Goal: Task Accomplishment & Management: Manage account settings

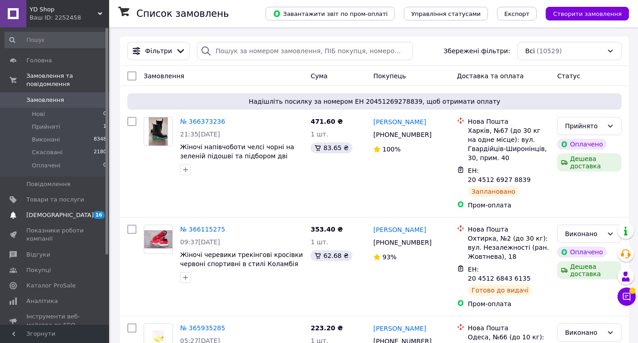
click at [75, 215] on span "[DEMOGRAPHIC_DATA]" at bounding box center [55, 215] width 58 height 8
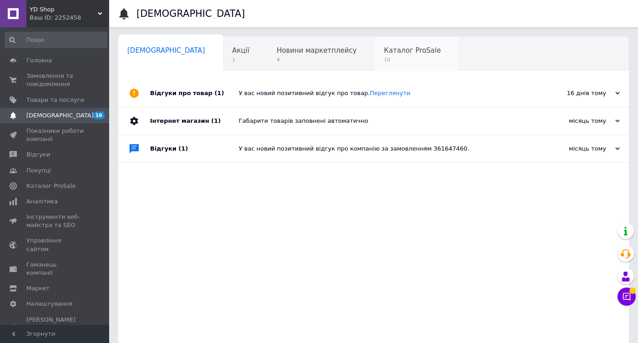
click at [384, 54] on span "Каталог ProSale" at bounding box center [412, 50] width 57 height 8
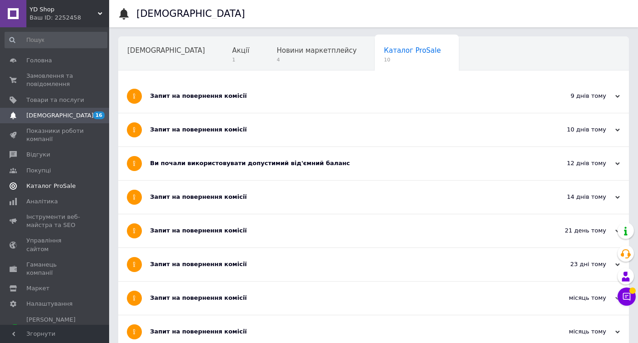
click at [49, 187] on span "Каталог ProSale" at bounding box center [50, 186] width 49 height 8
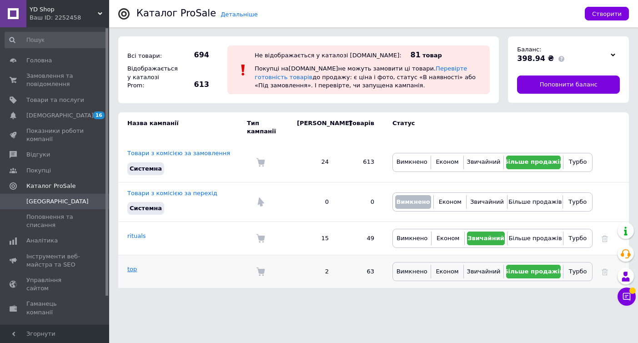
click at [129, 265] on link "top" at bounding box center [132, 268] width 10 height 7
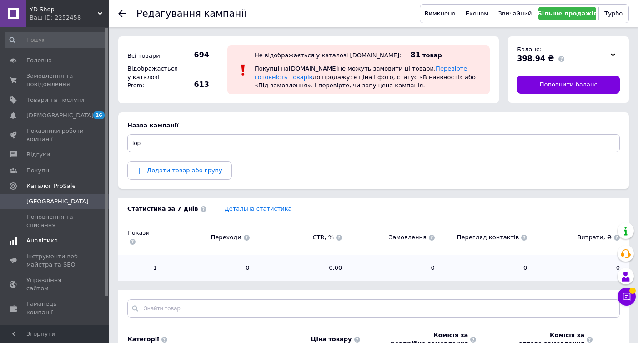
click at [45, 236] on span "Аналітика" at bounding box center [41, 240] width 31 height 8
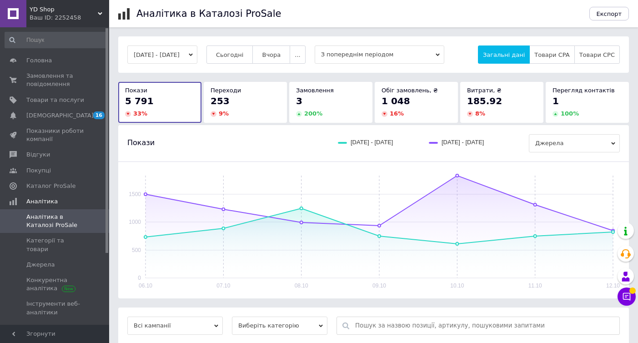
click at [370, 50] on span "З попереднім періодом" at bounding box center [380, 54] width 130 height 18
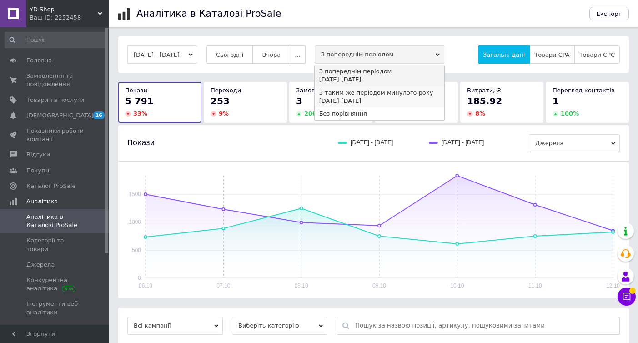
click at [374, 95] on div "З таким же періодом минулого року" at bounding box center [379, 93] width 120 height 8
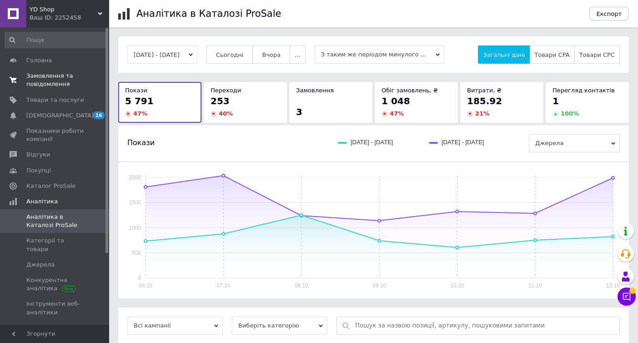
click at [56, 86] on span "Замовлення та повідомлення" at bounding box center [55, 80] width 58 height 16
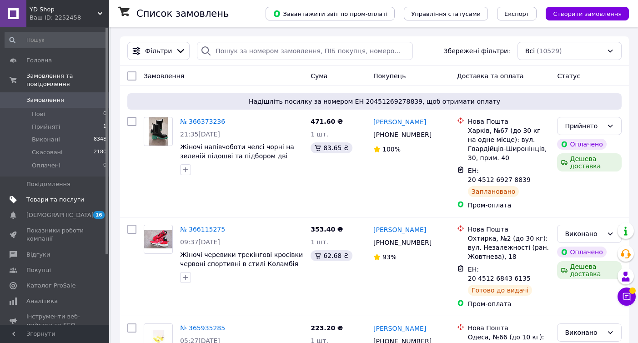
click at [72, 201] on span "Товари та послуги" at bounding box center [55, 199] width 58 height 8
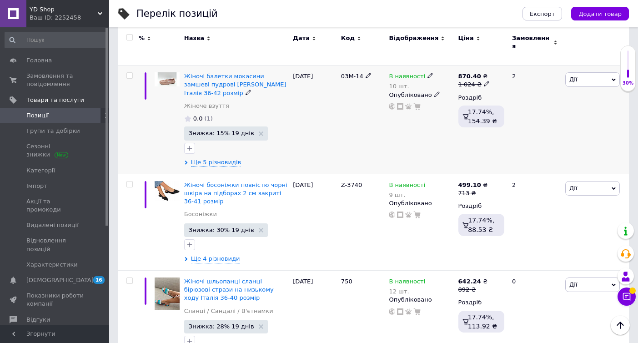
scroll to position [210, 0]
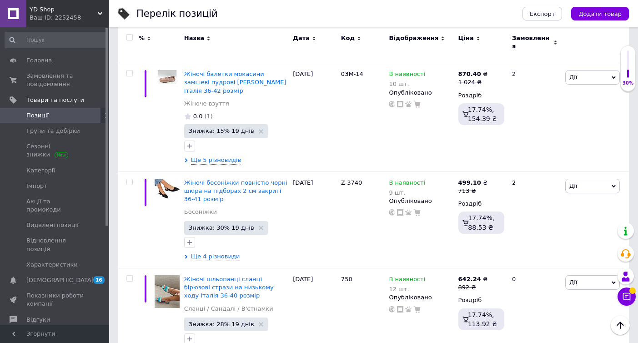
click at [97, 114] on span at bounding box center [96, 115] width 25 height 8
click at [105, 114] on use at bounding box center [106, 115] width 3 height 5
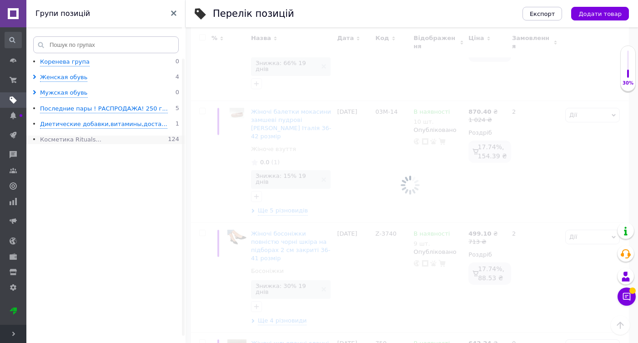
click at [77, 140] on div "Косметика Rituals..." at bounding box center [70, 139] width 61 height 9
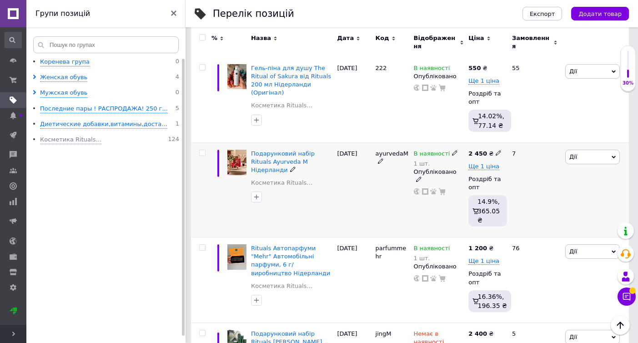
scroll to position [153, 0]
click at [452, 150] on use at bounding box center [454, 152] width 5 height 5
click at [492, 160] on li "Немає в наявності" at bounding box center [507, 164] width 86 height 13
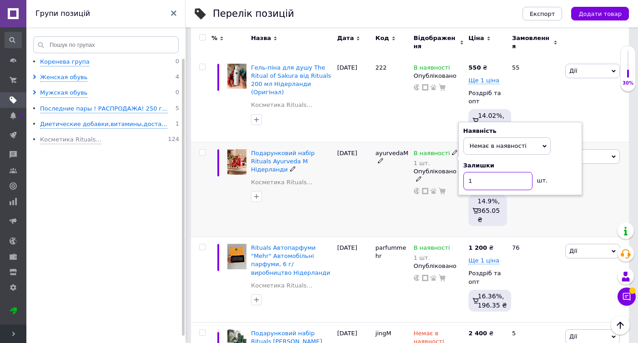
click at [492, 181] on input "1" at bounding box center [497, 181] width 69 height 18
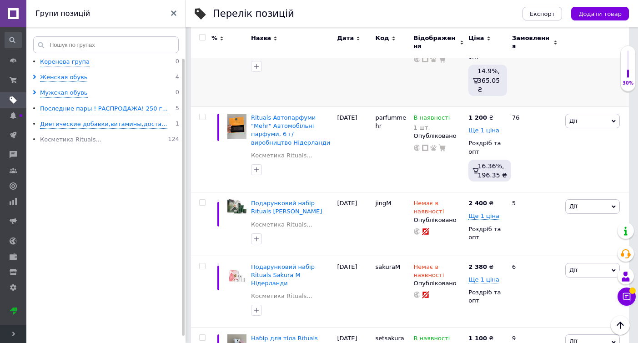
scroll to position [284, 0]
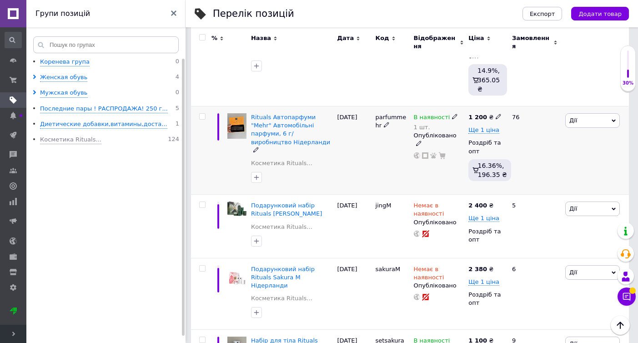
click at [584, 113] on span "Дії" at bounding box center [592, 120] width 55 height 15
click at [542, 170] on li "Знижка" at bounding box center [559, 176] width 120 height 13
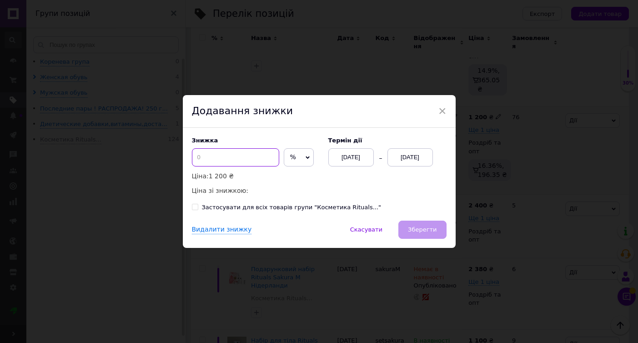
click at [227, 161] on input at bounding box center [235, 157] width 87 height 18
type input "10"
click at [412, 161] on div "[DATE]" at bounding box center [409, 157] width 45 height 18
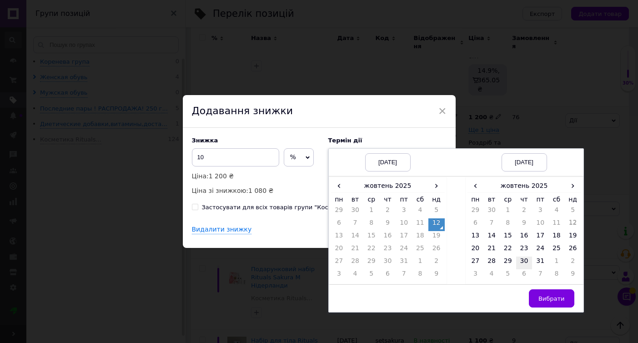
click at [524, 258] on td "30" at bounding box center [524, 262] width 16 height 13
click at [542, 295] on span "Вибрати" at bounding box center [551, 298] width 26 height 7
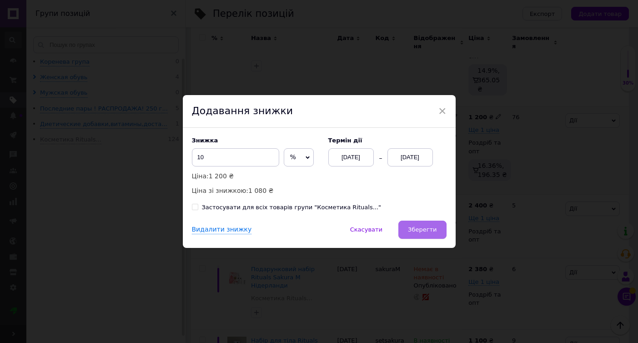
click at [424, 230] on span "Зберегти" at bounding box center [422, 229] width 29 height 7
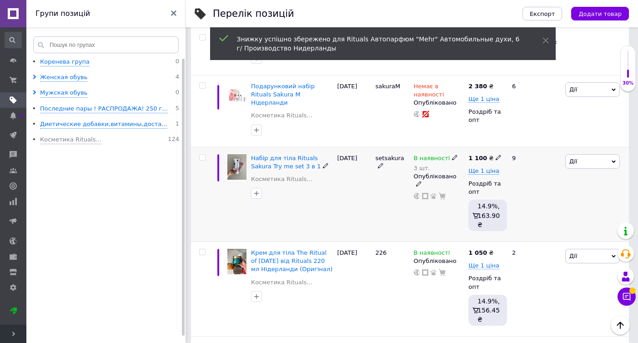
scroll to position [503, 0]
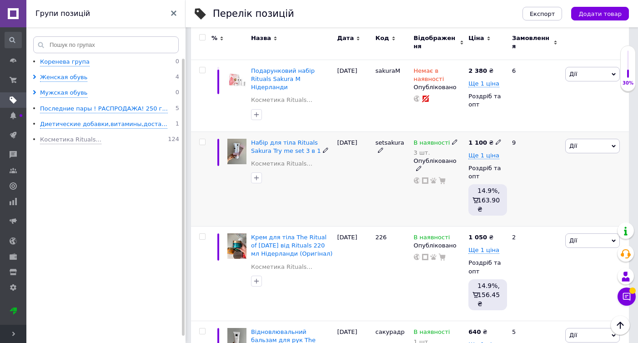
click at [447, 139] on div "В наявності" at bounding box center [436, 143] width 45 height 8
click at [485, 148] on li "Немає в наявності" at bounding box center [507, 154] width 86 height 13
click at [485, 161] on input "3" at bounding box center [497, 170] width 69 height 18
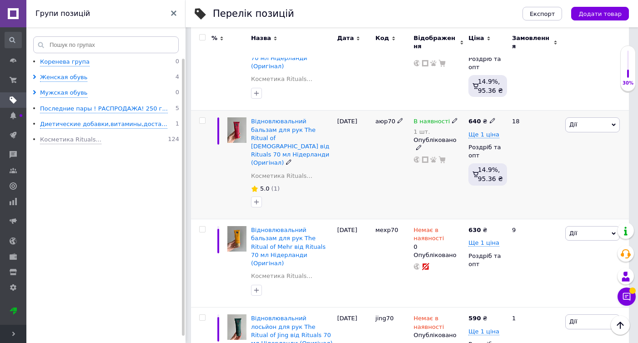
scroll to position [869, 0]
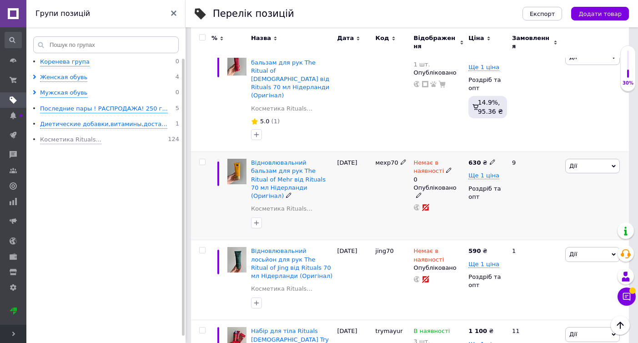
click at [449, 167] on icon at bounding box center [448, 169] width 5 height 5
click at [522, 171] on li "В наявності" at bounding box center [516, 177] width 86 height 13
click at [506, 185] on input "0" at bounding box center [507, 194] width 69 height 18
type input "1"
click at [11, 335] on span "Розгорнути" at bounding box center [13, 334] width 26 height 18
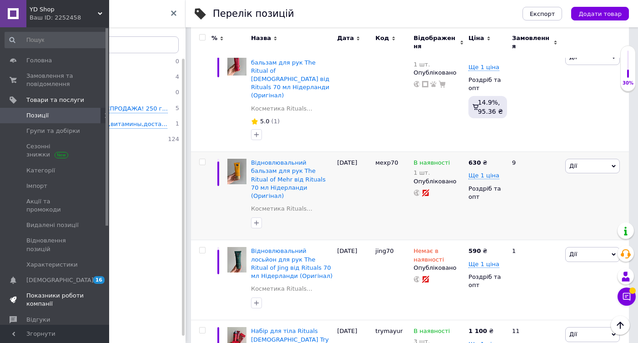
click at [61, 291] on span "Показники роботи компанії" at bounding box center [55, 299] width 58 height 16
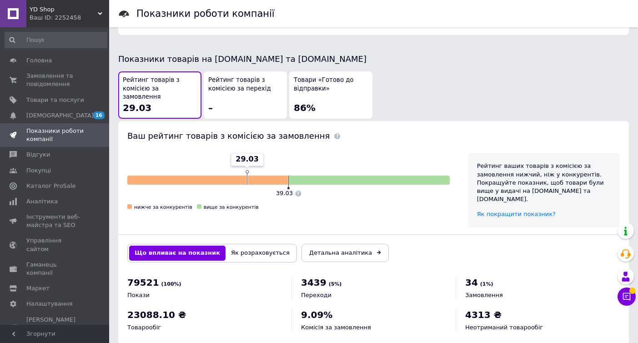
scroll to position [475, 0]
click at [59, 98] on span "Товари та послуги" at bounding box center [55, 100] width 58 height 8
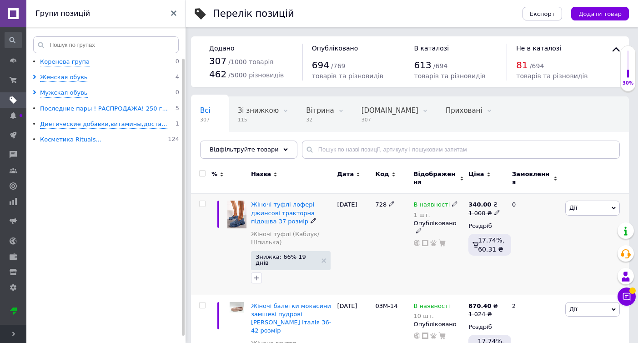
click at [452, 201] on icon at bounding box center [454, 203] width 5 height 5
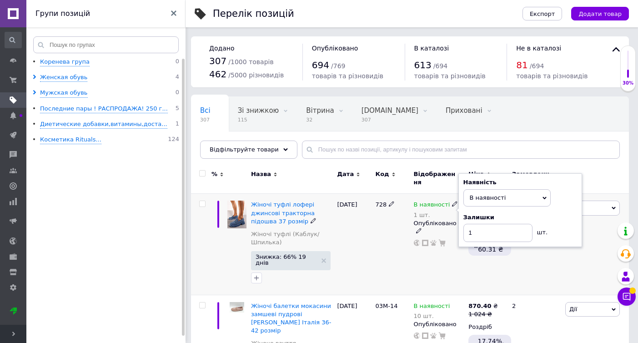
click at [563, 215] on div "Залишки" at bounding box center [520, 217] width 114 height 8
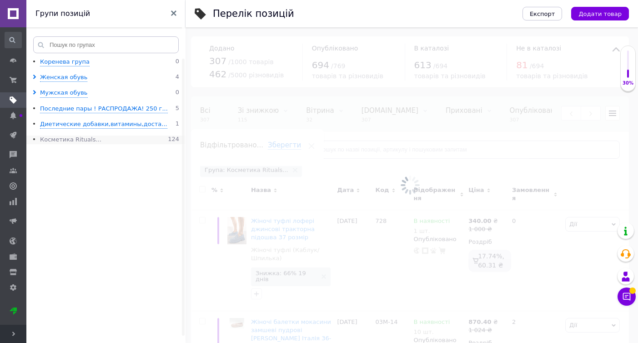
click at [74, 141] on div "Косметика Rituals..." at bounding box center [70, 139] width 61 height 9
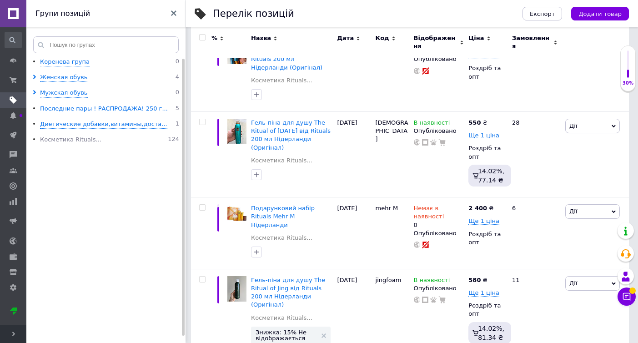
scroll to position [1512, 0]
click at [454, 277] on use at bounding box center [454, 279] width 5 height 5
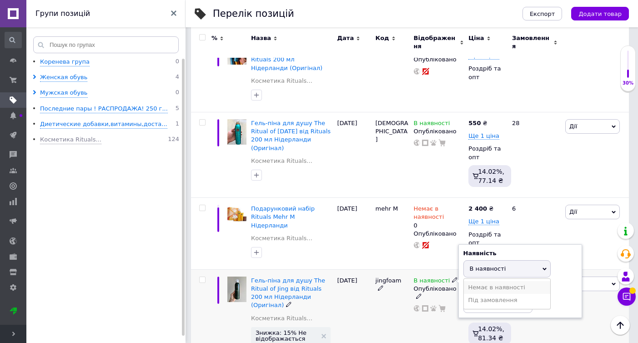
click at [480, 281] on li "Немає в наявності" at bounding box center [507, 287] width 86 height 13
click at [486, 295] on input at bounding box center [497, 304] width 69 height 18
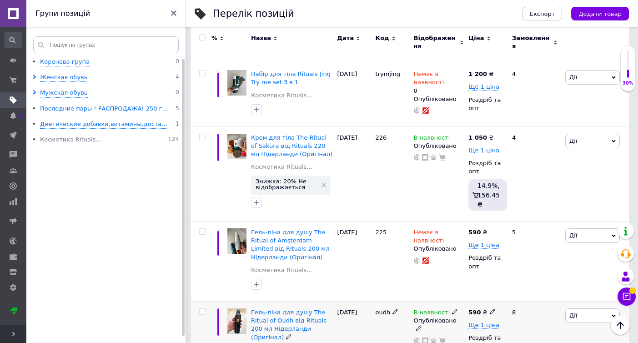
scroll to position [1156, 0]
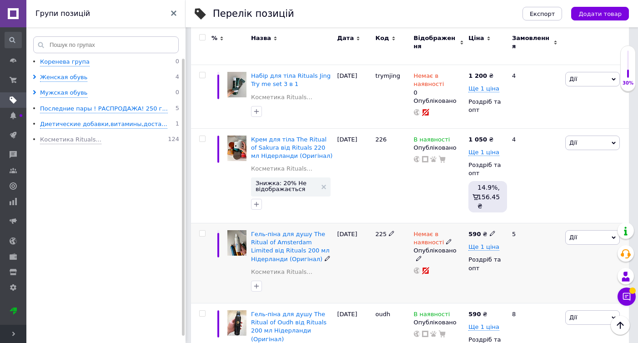
click at [450, 230] on div "Немає в наявності" at bounding box center [439, 238] width 50 height 16
click at [446, 239] on use at bounding box center [448, 241] width 5 height 5
click at [501, 223] on span "Немає в наявності" at bounding box center [507, 226] width 57 height 7
click at [498, 239] on li "В наявності" at bounding box center [516, 245] width 86 height 13
click at [498, 252] on input at bounding box center [507, 261] width 69 height 18
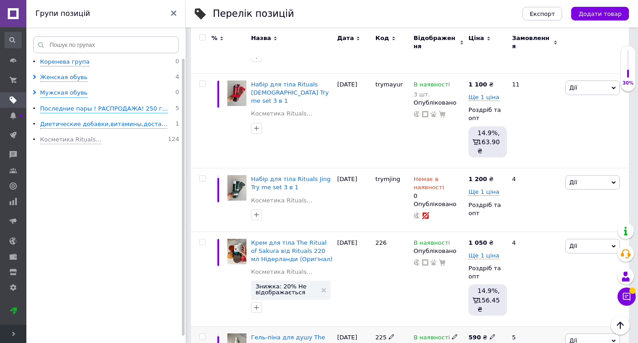
scroll to position [1040, 0]
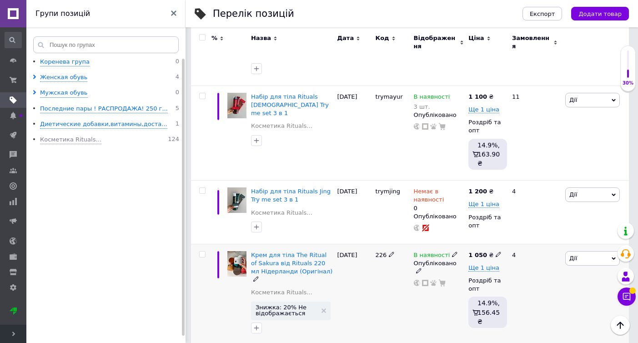
click at [453, 251] on icon at bounding box center [454, 253] width 5 height 5
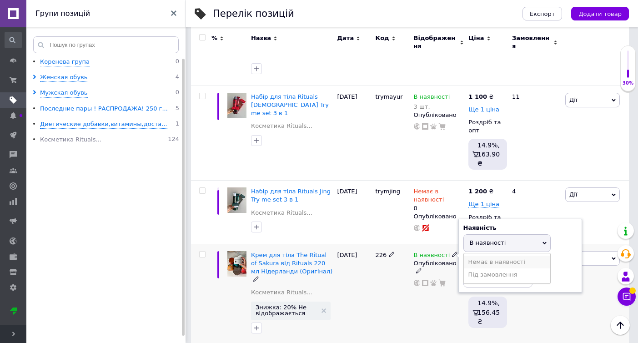
click at [496, 255] on li "Немає в наявності" at bounding box center [507, 261] width 86 height 13
click at [496, 269] on input at bounding box center [497, 278] width 69 height 18
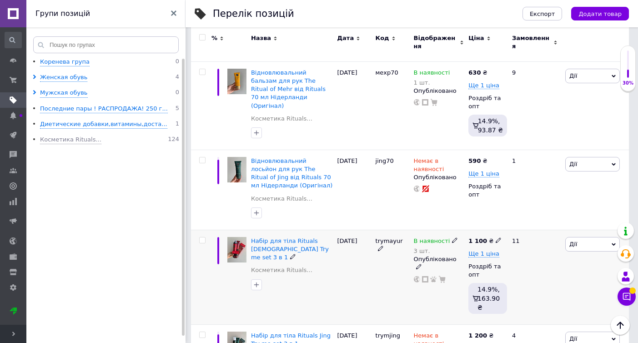
scroll to position [894, 0]
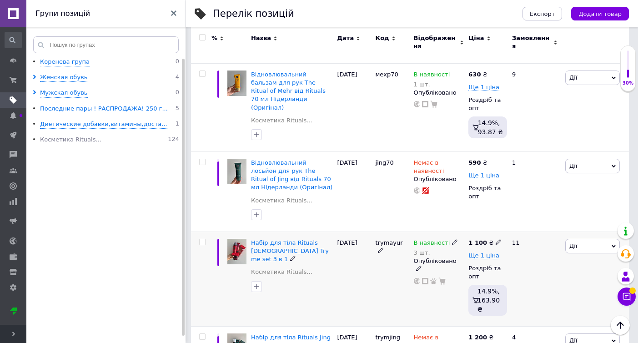
click at [452, 239] on icon at bounding box center [454, 241] width 5 height 5
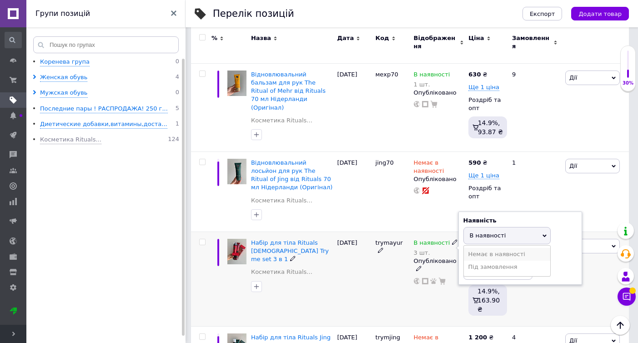
click at [497, 248] on li "Немає в наявності" at bounding box center [507, 254] width 86 height 13
click at [497, 261] on input "3" at bounding box center [497, 270] width 69 height 18
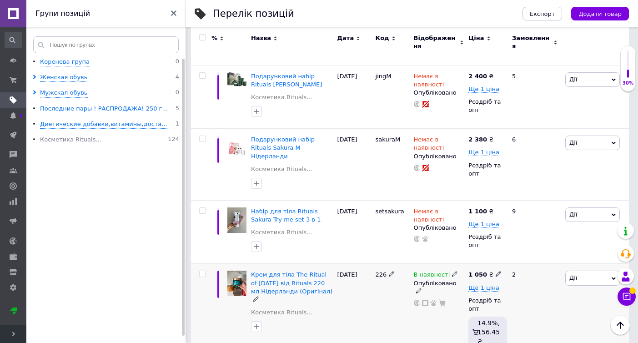
scroll to position [402, 0]
click at [453, 272] on icon at bounding box center [454, 274] width 5 height 5
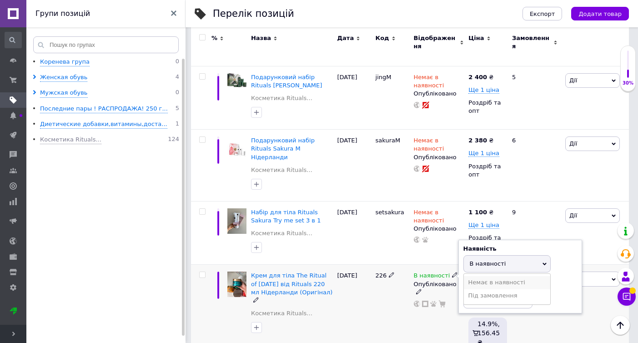
click at [494, 276] on li "Немає в наявності" at bounding box center [507, 282] width 86 height 13
click at [494, 290] on input at bounding box center [497, 299] width 69 height 18
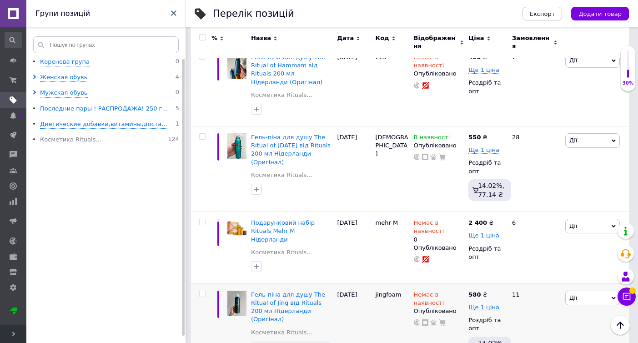
scroll to position [1512, 0]
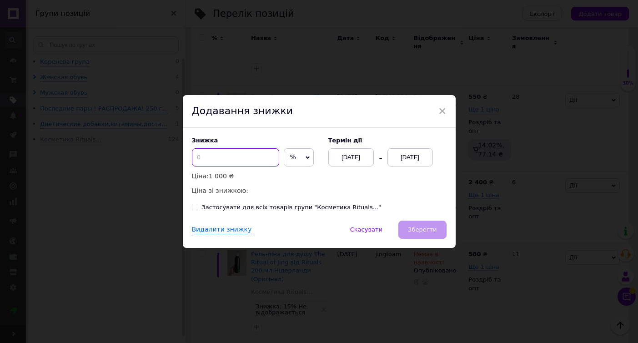
click at [243, 155] on input at bounding box center [235, 157] width 87 height 18
type input "10"
click at [420, 158] on div "[DATE]" at bounding box center [409, 157] width 45 height 18
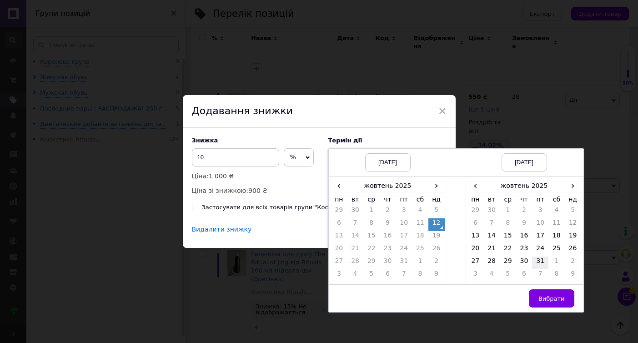
click at [540, 260] on td "31" at bounding box center [540, 262] width 16 height 13
click at [546, 294] on button "Вибрати" at bounding box center [551, 298] width 45 height 18
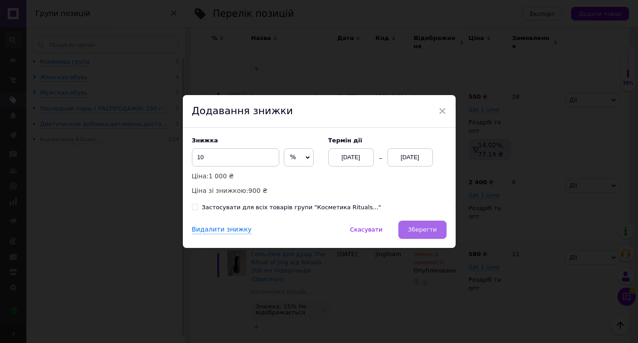
click at [427, 220] on button "Зберегти" at bounding box center [422, 229] width 48 height 18
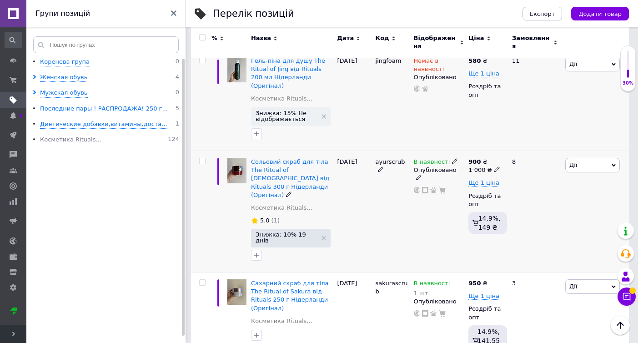
scroll to position [1706, 0]
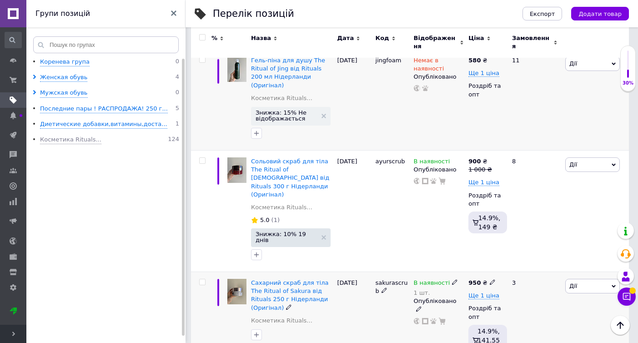
click at [575, 282] on span "Дії" at bounding box center [573, 285] width 8 height 7
click at [522, 335] on li "Знижка" at bounding box center [559, 341] width 120 height 13
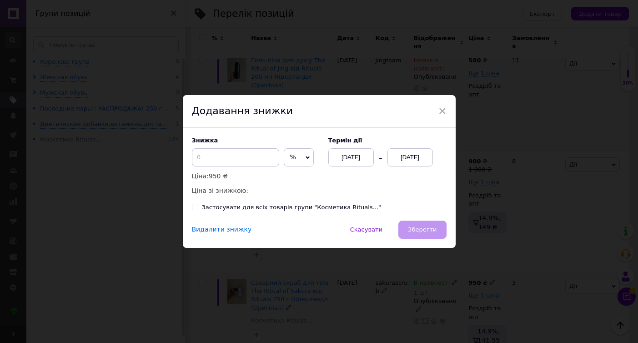
click at [294, 154] on span "%" at bounding box center [299, 157] width 30 height 18
click at [287, 176] on li "₴" at bounding box center [298, 176] width 29 height 13
click at [241, 158] on input at bounding box center [235, 157] width 87 height 18
type input "50"
click at [409, 157] on div "[DATE]" at bounding box center [409, 157] width 45 height 18
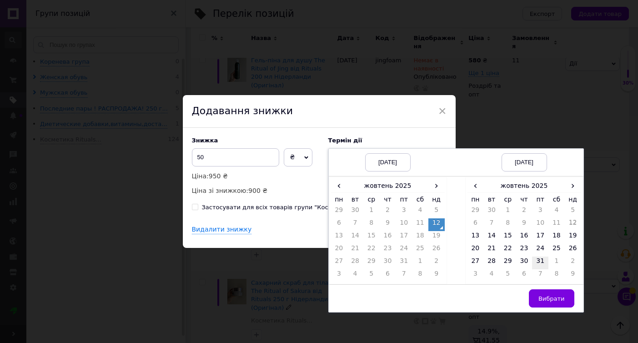
click at [539, 260] on td "31" at bounding box center [540, 262] width 16 height 13
click at [542, 300] on span "Вибрати" at bounding box center [551, 298] width 26 height 7
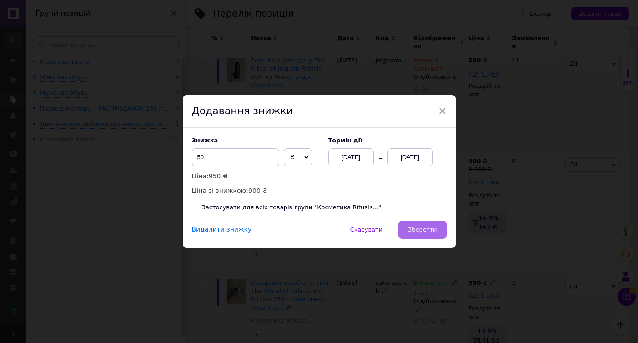
click at [418, 226] on span "Зберегти" at bounding box center [422, 229] width 29 height 7
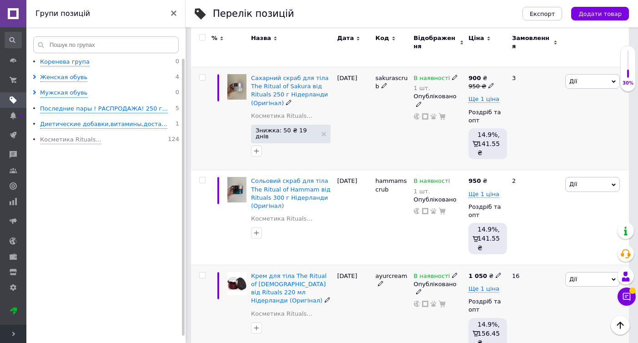
scroll to position [1908, 0]
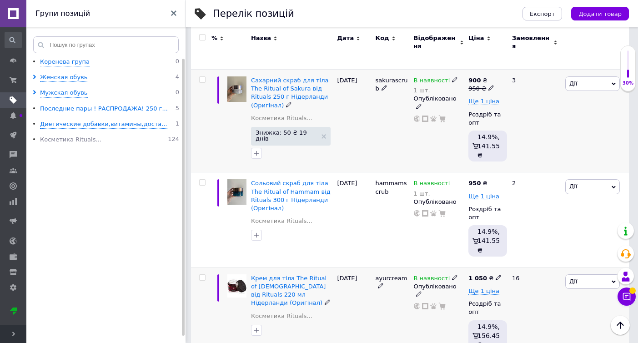
click at [454, 275] on icon at bounding box center [454, 277] width 5 height 5
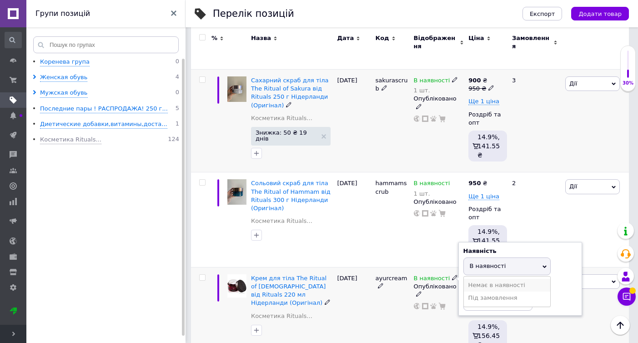
click at [503, 279] on li "Немає в наявності" at bounding box center [507, 285] width 86 height 13
click at [503, 292] on input at bounding box center [497, 301] width 69 height 18
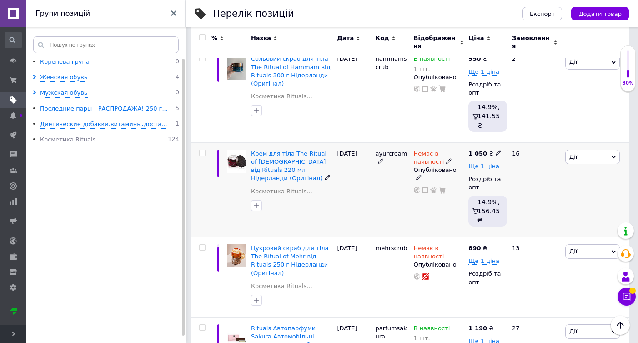
scroll to position [2033, 0]
click at [447, 253] on use at bounding box center [448, 255] width 5 height 5
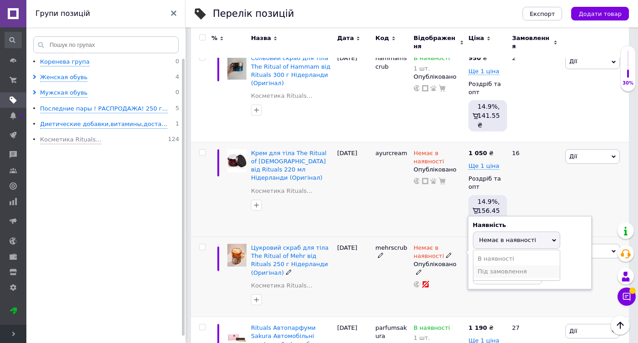
click at [498, 265] on li "Під замовлення" at bounding box center [516, 271] width 86 height 13
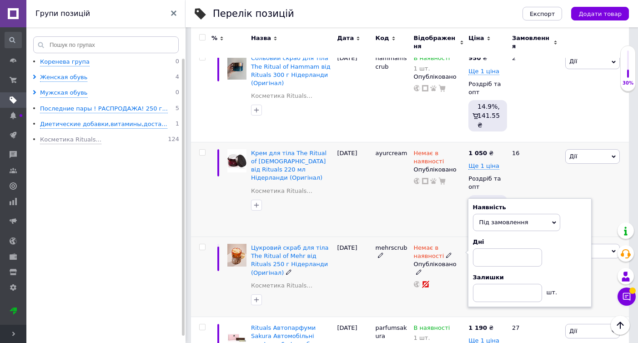
click at [506, 219] on span "Під замовлення" at bounding box center [503, 222] width 49 height 7
click at [500, 235] on li "В наявності" at bounding box center [516, 241] width 86 height 13
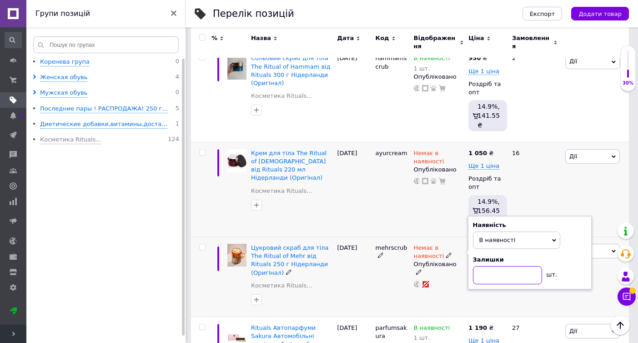
click at [500, 266] on input at bounding box center [507, 275] width 69 height 18
type input "1"
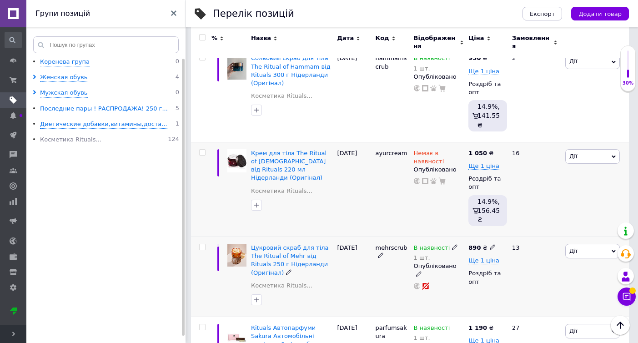
click at [493, 244] on icon at bounding box center [491, 246] width 5 height 5
type input "8"
type input "950"
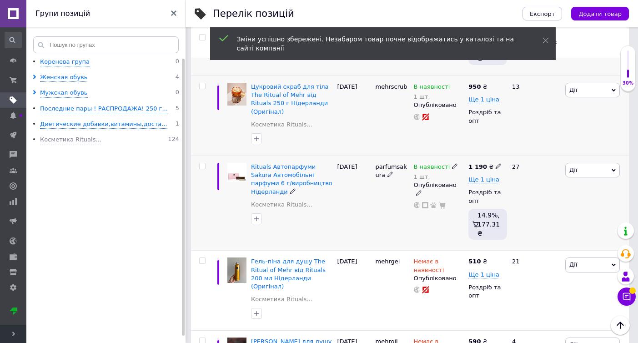
scroll to position [2205, 0]
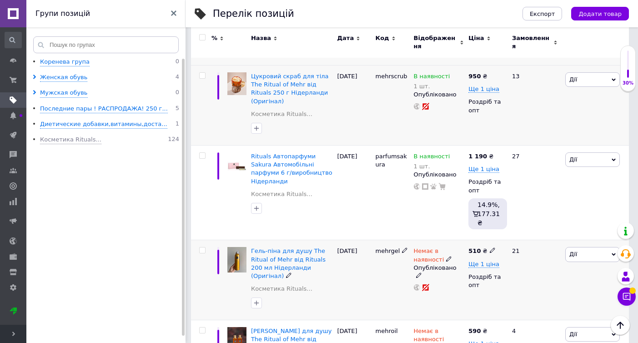
click at [446, 256] on icon at bounding box center [448, 258] width 5 height 5
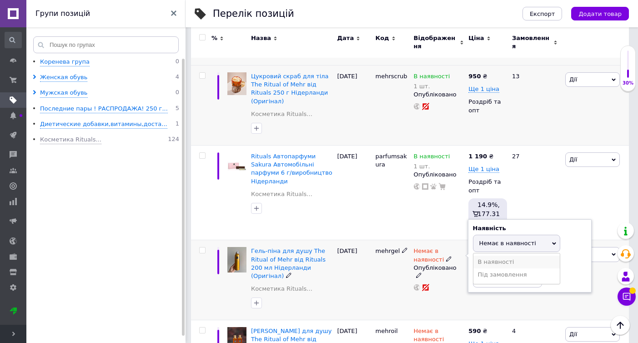
click at [489, 255] on li "В наявності" at bounding box center [516, 261] width 86 height 13
click at [489, 269] on input at bounding box center [507, 278] width 69 height 18
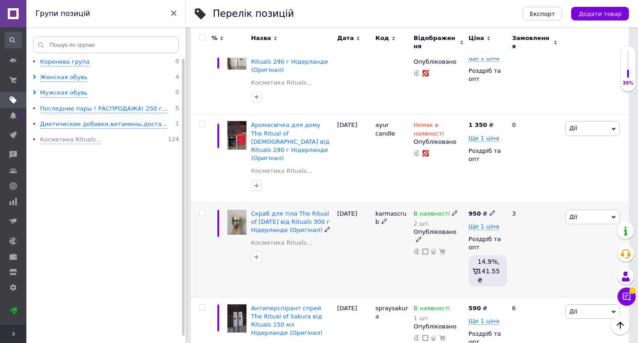
scroll to position [2687, 0]
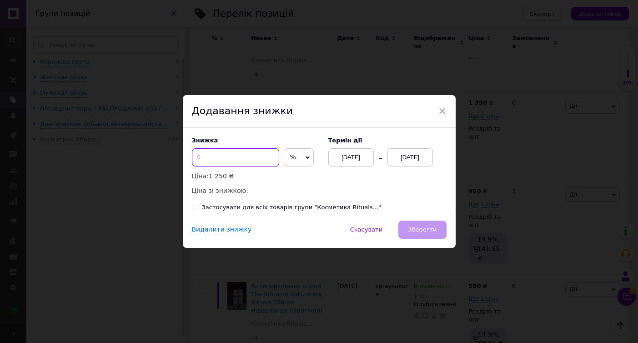
click at [237, 158] on input at bounding box center [235, 157] width 87 height 18
type input "10"
click at [417, 153] on div "[DATE]" at bounding box center [409, 157] width 45 height 18
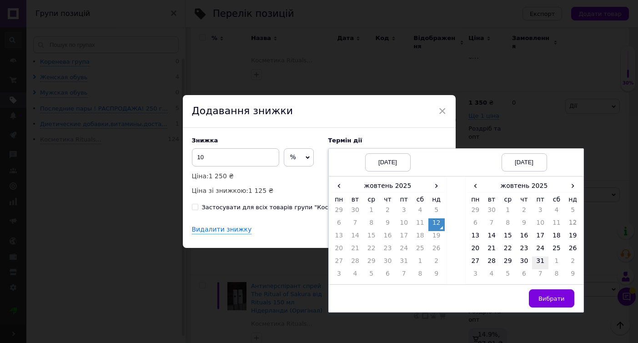
click at [540, 262] on td "31" at bounding box center [540, 262] width 16 height 13
click at [548, 304] on button "Вибрати" at bounding box center [551, 298] width 45 height 18
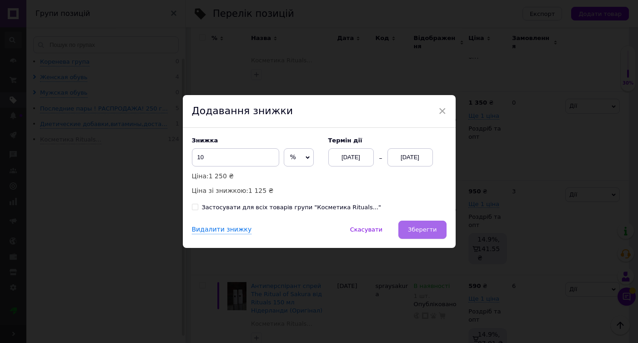
click at [438, 230] on button "Зберегти" at bounding box center [422, 229] width 48 height 18
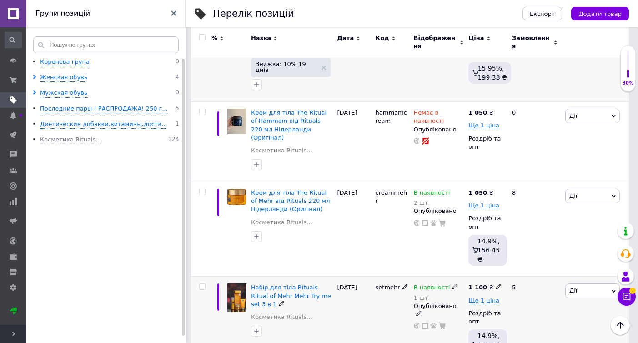
scroll to position [3051, 0]
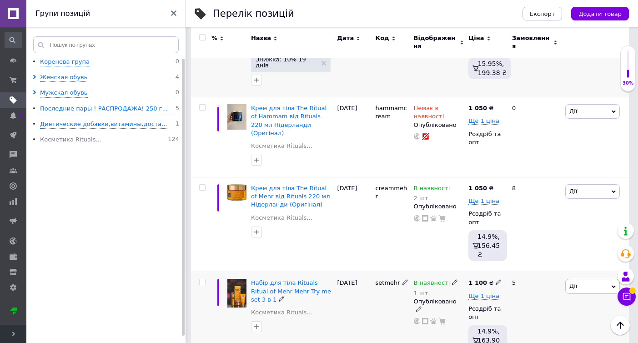
click at [452, 279] on icon at bounding box center [454, 281] width 5 height 5
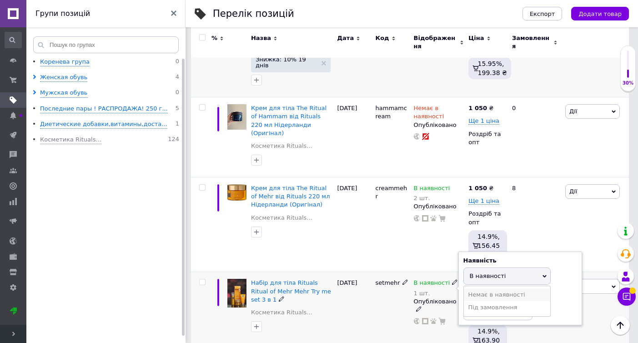
click at [486, 288] on li "Немає в наявності" at bounding box center [507, 294] width 86 height 13
click at [486, 302] on input "1" at bounding box center [497, 311] width 69 height 18
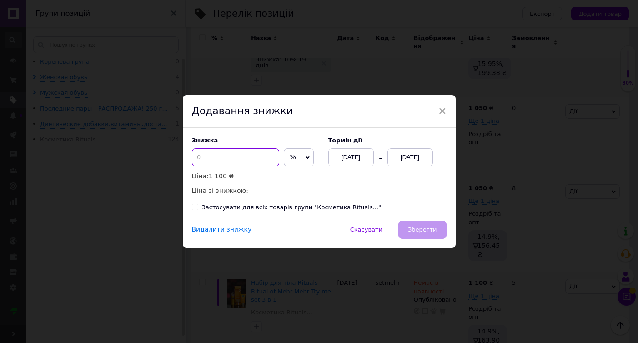
click at [251, 161] on input at bounding box center [235, 157] width 87 height 18
type input "10"
click at [406, 159] on div "[DATE]" at bounding box center [409, 157] width 45 height 18
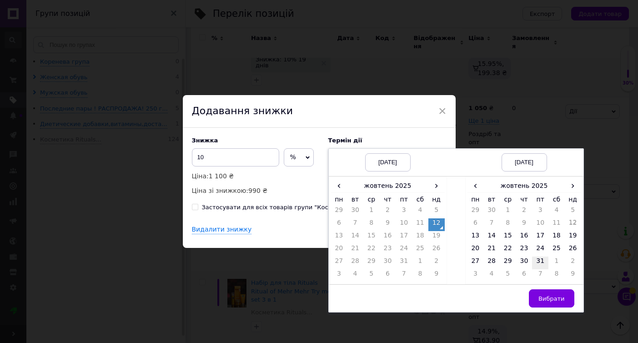
click at [546, 265] on td "31" at bounding box center [540, 262] width 16 height 13
click at [545, 294] on button "Вибрати" at bounding box center [551, 298] width 45 height 18
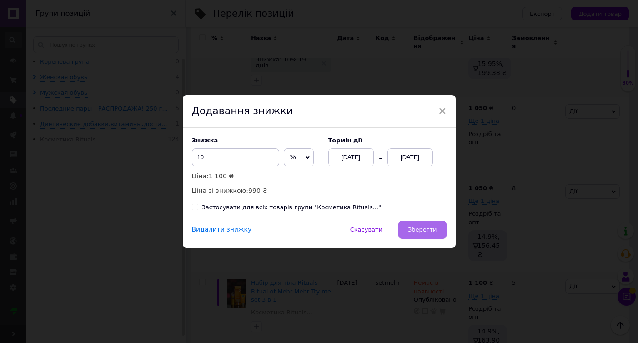
click at [431, 227] on span "Зберегти" at bounding box center [422, 229] width 29 height 7
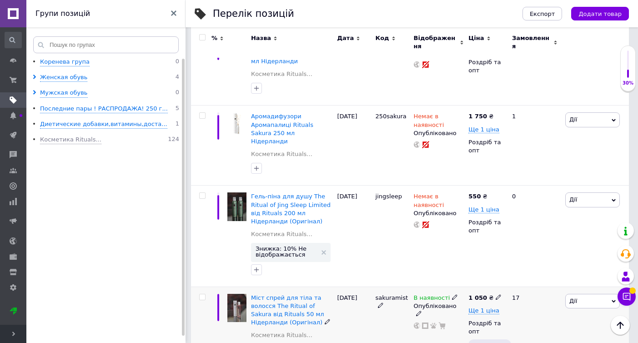
scroll to position [3616, 0]
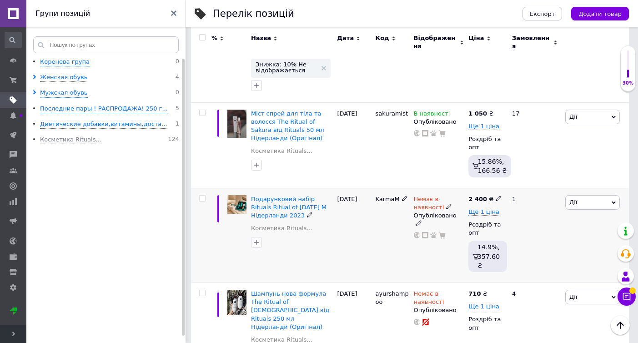
scroll to position [3775, 0]
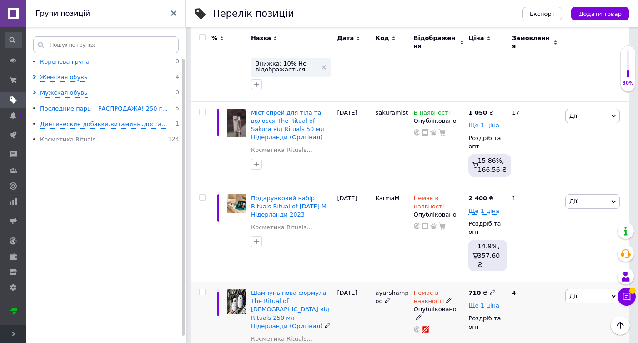
click at [449, 297] on span at bounding box center [449, 300] width 6 height 6
click at [507, 297] on li "В наявності" at bounding box center [516, 303] width 86 height 13
click at [507, 311] on input at bounding box center [507, 320] width 69 height 18
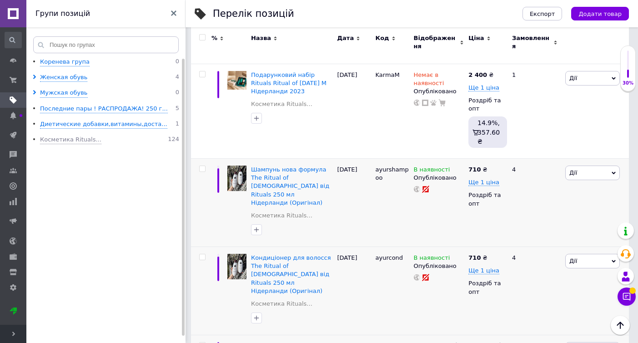
click at [587, 342] on span "Дії" at bounding box center [592, 349] width 55 height 15
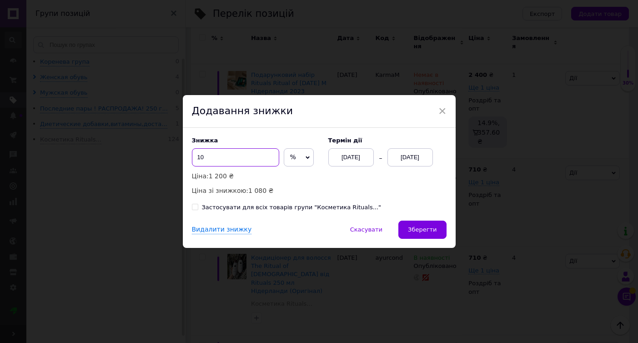
click at [248, 157] on input "10" at bounding box center [235, 157] width 87 height 18
click at [404, 160] on div "[DATE]" at bounding box center [409, 157] width 45 height 18
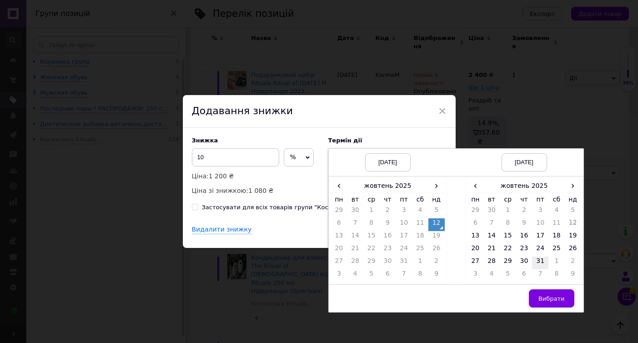
click at [540, 264] on td "31" at bounding box center [540, 262] width 16 height 13
click at [548, 301] on span "Вибрати" at bounding box center [551, 298] width 26 height 7
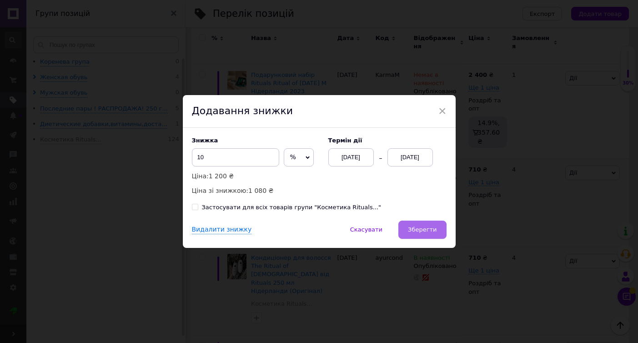
click at [428, 228] on span "Зберегти" at bounding box center [422, 229] width 29 height 7
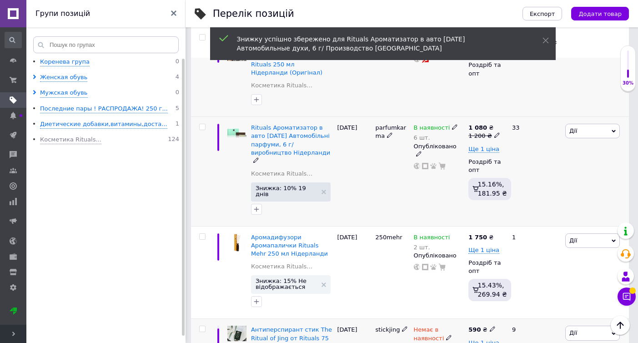
scroll to position [4117, 0]
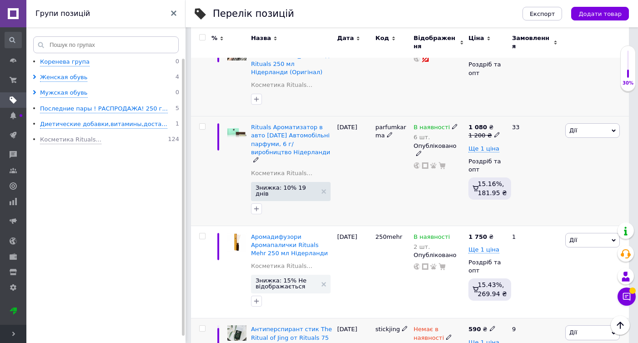
click at [202, 325] on input "checkbox" at bounding box center [202, 328] width 6 height 6
checkbox input "true"
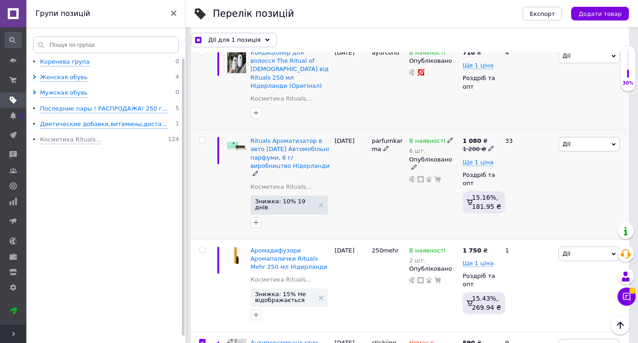
checkbox input "true"
click at [263, 39] on icon at bounding box center [265, 40] width 5 height 5
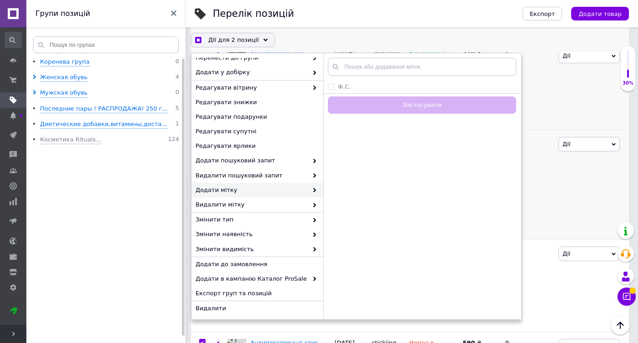
scroll to position [50, 0]
click at [210, 308] on span "Видалити" at bounding box center [255, 309] width 121 height 8
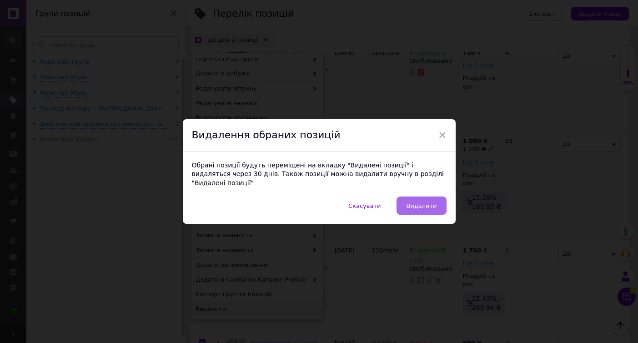
click at [430, 202] on span "Видалити" at bounding box center [421, 205] width 30 height 7
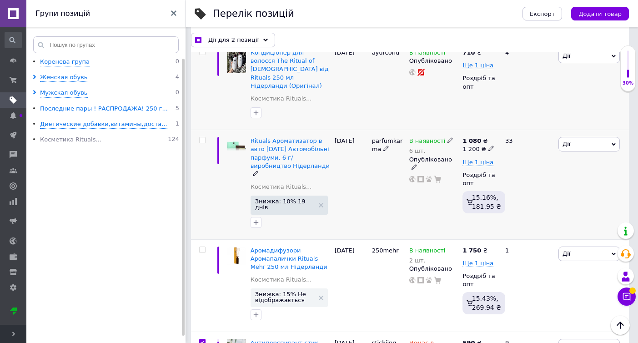
checkbox input "true"
checkbox input "false"
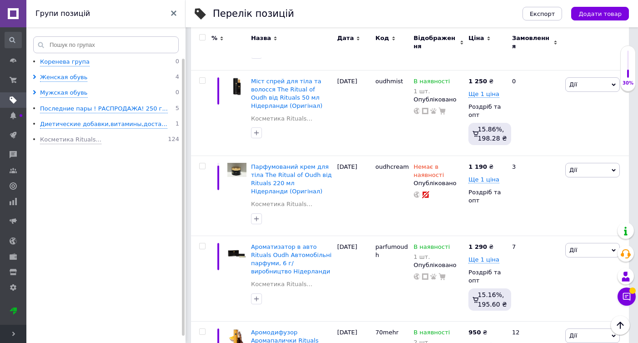
scroll to position [4422, 0]
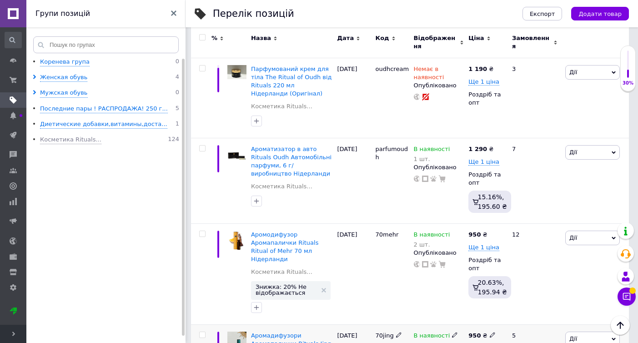
click at [452, 332] on icon at bounding box center [454, 334] width 5 height 5
click at [489, 340] on li "Немає в наявності" at bounding box center [507, 346] width 86 height 13
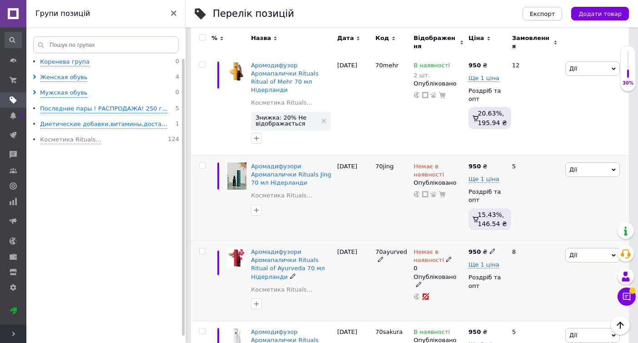
scroll to position [4593, 0]
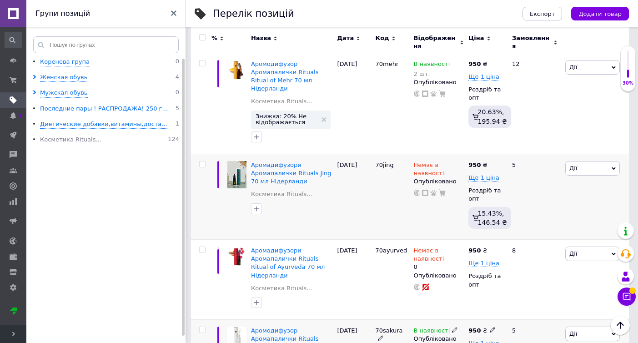
click at [452, 327] on use at bounding box center [454, 329] width 5 height 5
click at [494, 331] on li "Немає в наявності" at bounding box center [507, 337] width 86 height 13
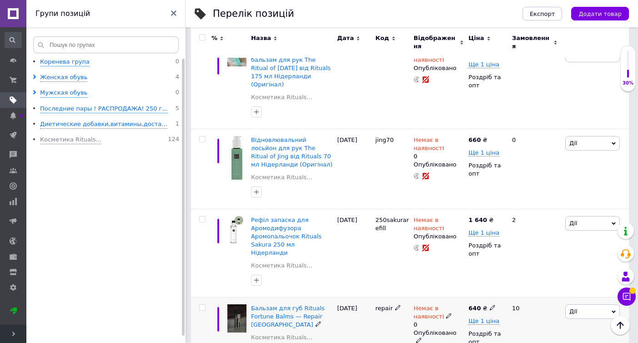
scroll to position [5143, 0]
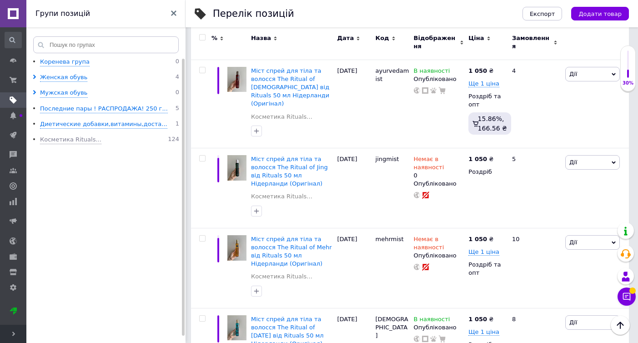
scroll to position [5707, 0]
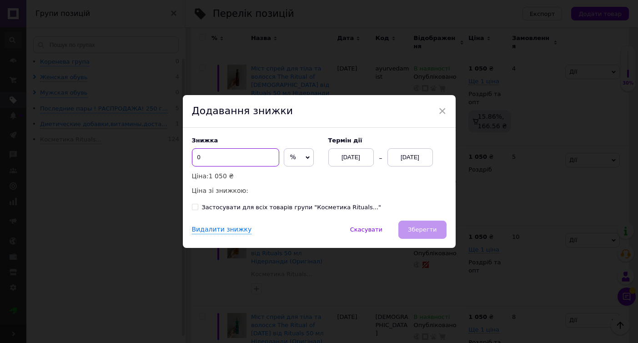
click at [250, 154] on input "0" at bounding box center [235, 157] width 87 height 18
type input "10"
click at [413, 154] on div "[DATE]" at bounding box center [409, 157] width 45 height 18
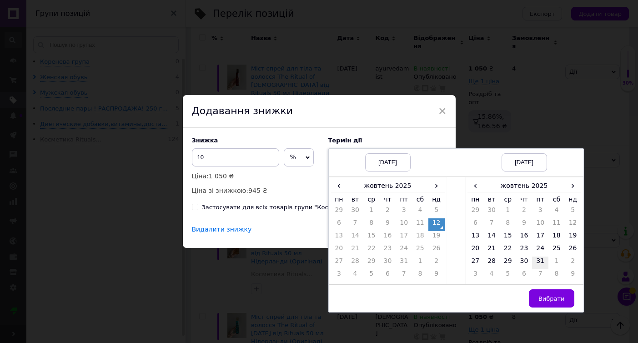
click at [545, 261] on td "31" at bounding box center [540, 262] width 16 height 13
click at [549, 301] on span "Вибрати" at bounding box center [551, 298] width 26 height 7
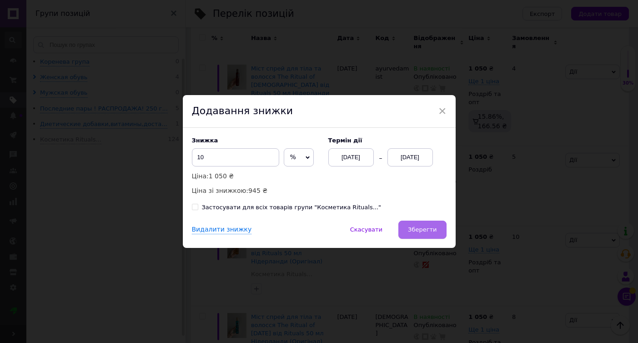
click at [434, 226] on span "Зберегти" at bounding box center [422, 229] width 29 height 7
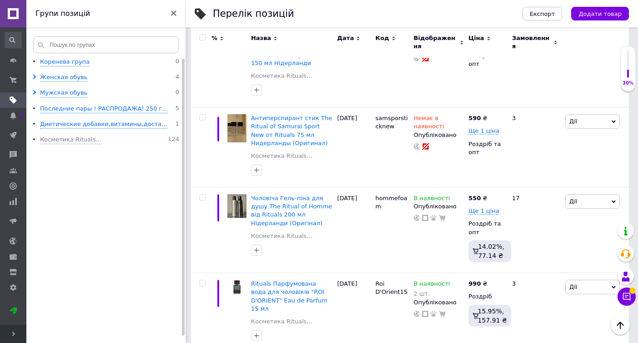
scroll to position [6941, 0]
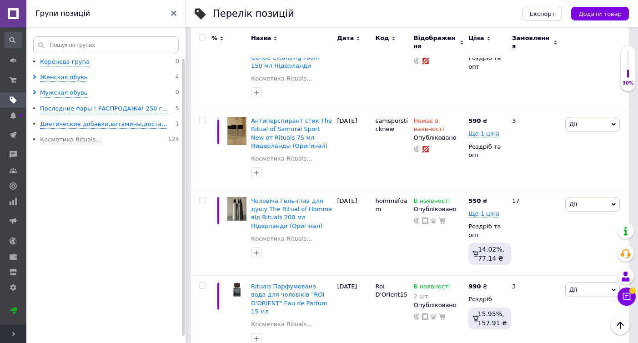
checkbox input "true"
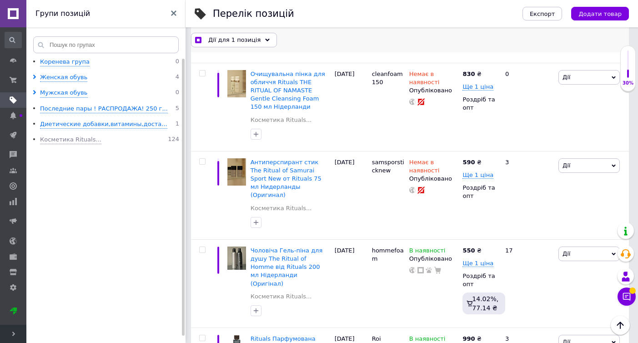
click at [230, 44] on span "Дії для 1 позиція" at bounding box center [234, 39] width 52 height 8
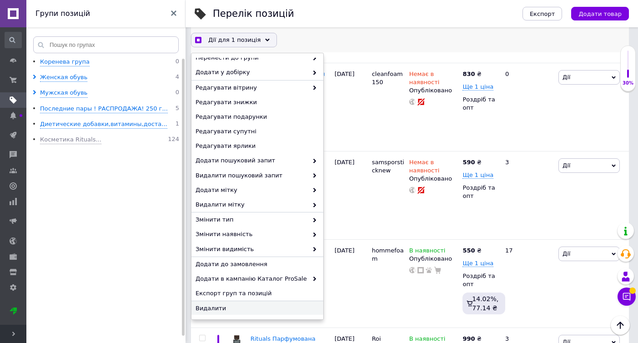
scroll to position [50, 0]
click at [219, 309] on span "Видалити" at bounding box center [255, 309] width 121 height 8
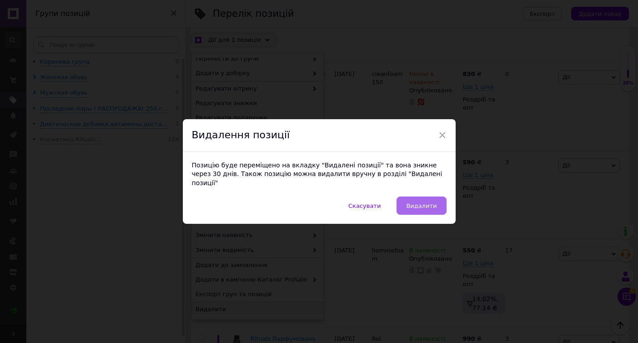
click at [415, 196] on button "Видалити" at bounding box center [421, 205] width 50 height 18
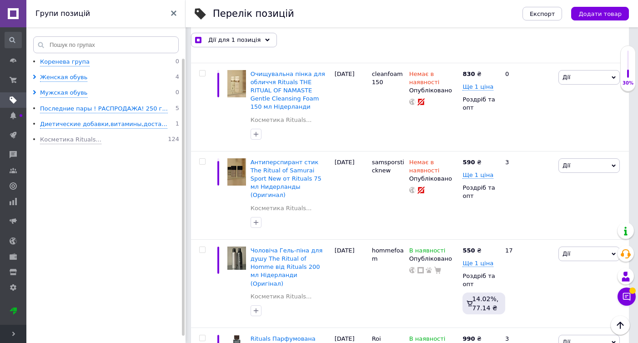
checkbox input "true"
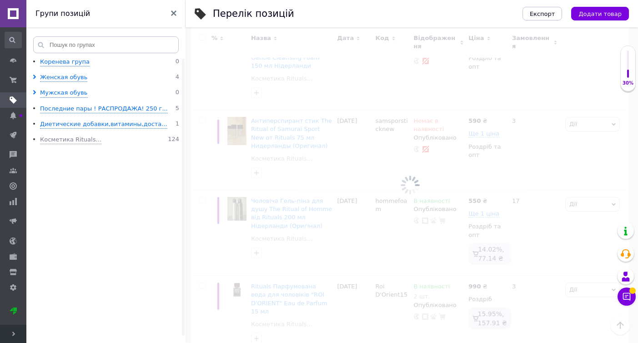
checkbox input "false"
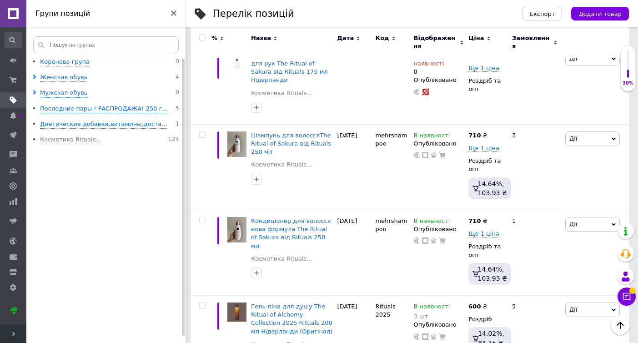
scroll to position [7615, 0]
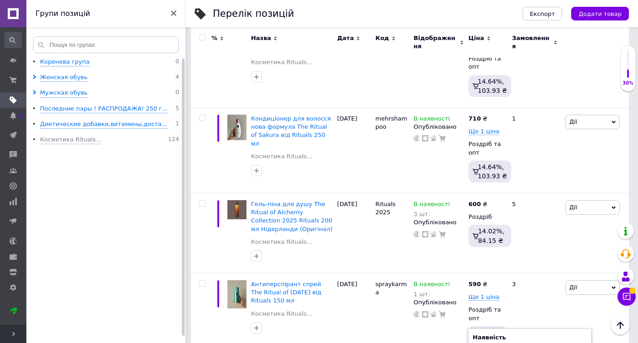
scroll to position [7718, 0]
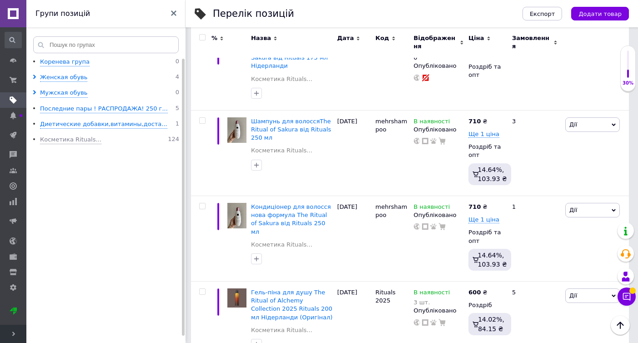
scroll to position [7614, 0]
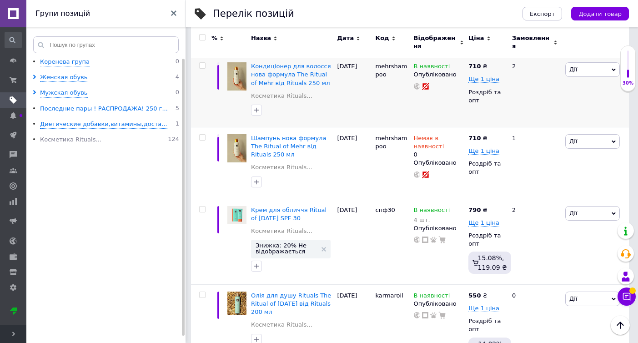
scroll to position [8022, 0]
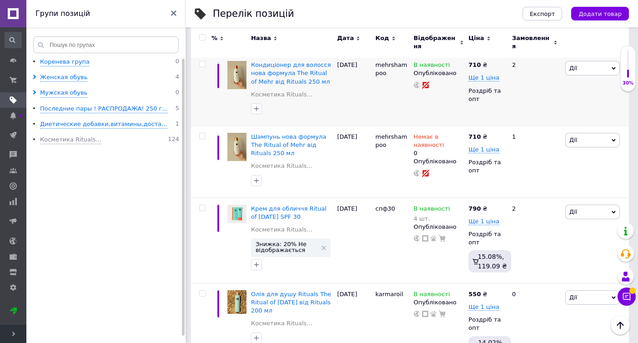
checkbox input "true"
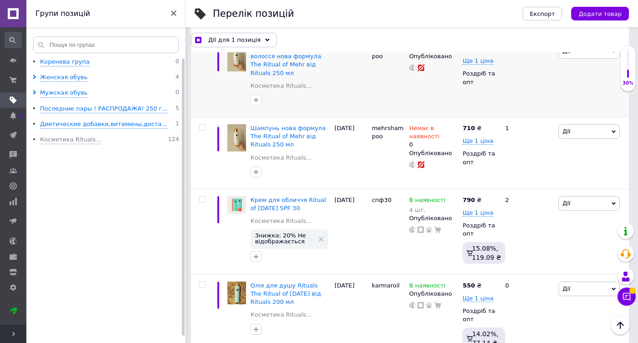
scroll to position [8099, 0]
click at [261, 44] on div "Дії для 1 позиція" at bounding box center [234, 39] width 86 height 15
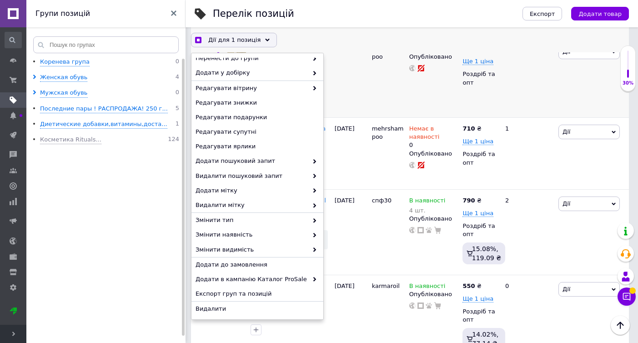
scroll to position [50, 0]
click at [215, 305] on span "Видалити" at bounding box center [255, 309] width 121 height 8
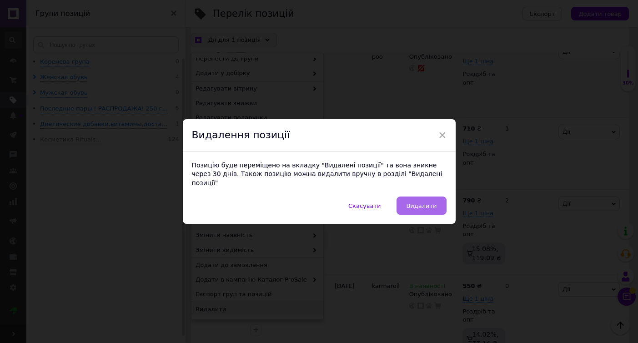
click at [415, 202] on span "Видалити" at bounding box center [421, 205] width 30 height 7
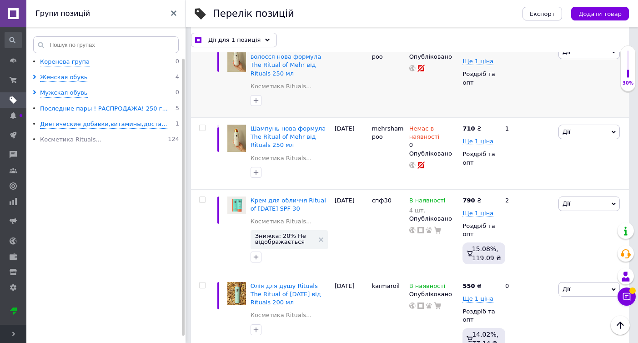
checkbox input "true"
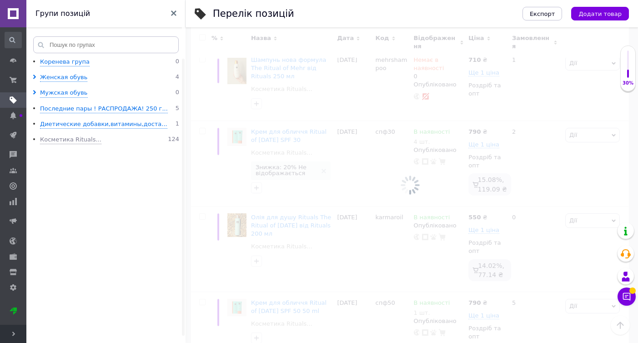
checkbox input "false"
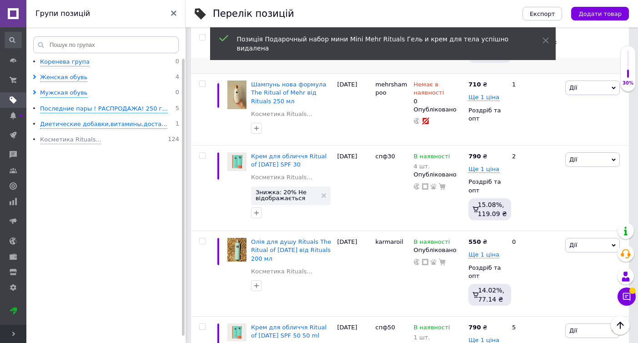
scroll to position [8088, 0]
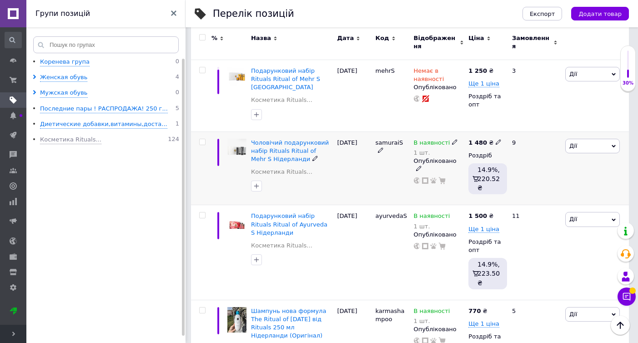
scroll to position [1379, 0]
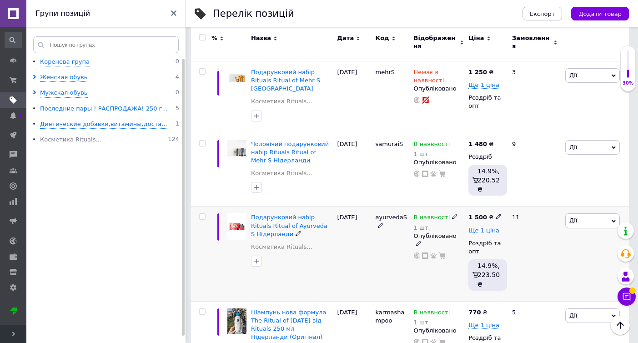
click at [583, 213] on span "Дії" at bounding box center [592, 220] width 55 height 15
click at [534, 270] on li "Знижка" at bounding box center [559, 276] width 120 height 13
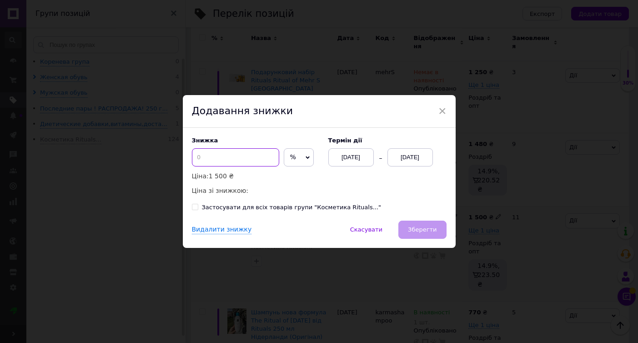
click at [218, 155] on input at bounding box center [235, 157] width 87 height 18
type input "10"
click at [420, 158] on div "[DATE]" at bounding box center [409, 157] width 45 height 18
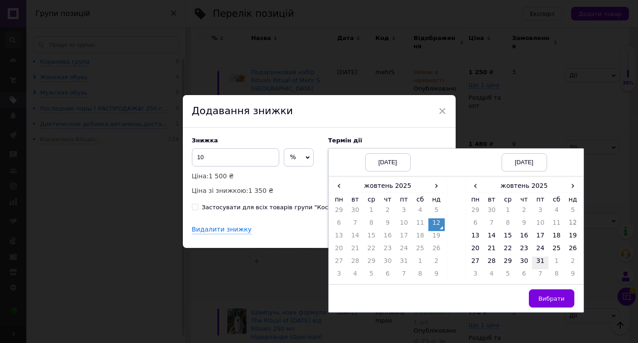
click at [542, 261] on td "31" at bounding box center [540, 262] width 16 height 13
click at [547, 301] on span "Вибрати" at bounding box center [551, 298] width 26 height 7
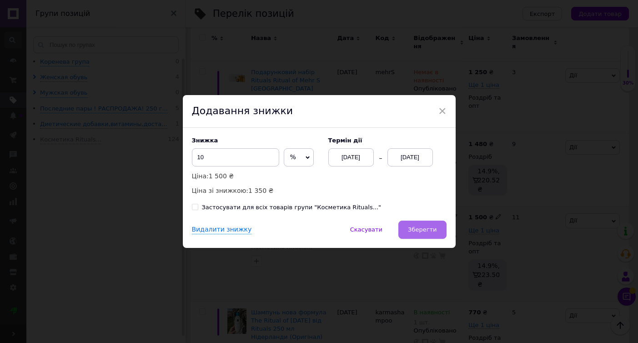
click at [438, 233] on button "Зберегти" at bounding box center [422, 229] width 48 height 18
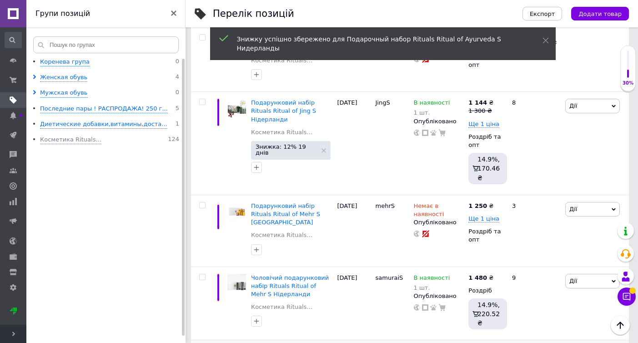
scroll to position [1245, 0]
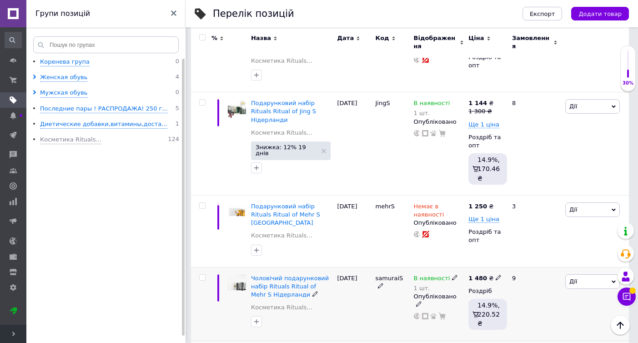
click at [589, 274] on span "Дії" at bounding box center [592, 281] width 55 height 15
click at [519, 330] on li "Знижка" at bounding box center [559, 336] width 120 height 13
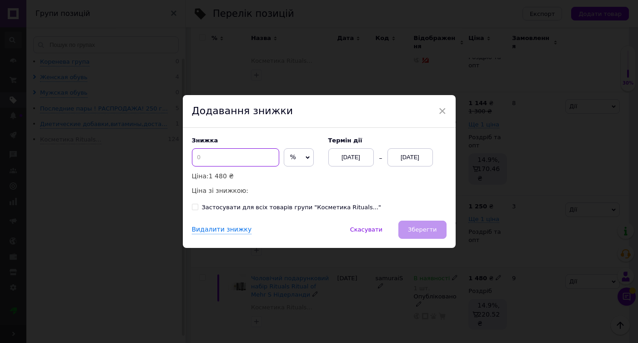
click at [219, 165] on input at bounding box center [235, 157] width 87 height 18
type input "10"
click at [403, 160] on div "[DATE]" at bounding box center [409, 157] width 45 height 18
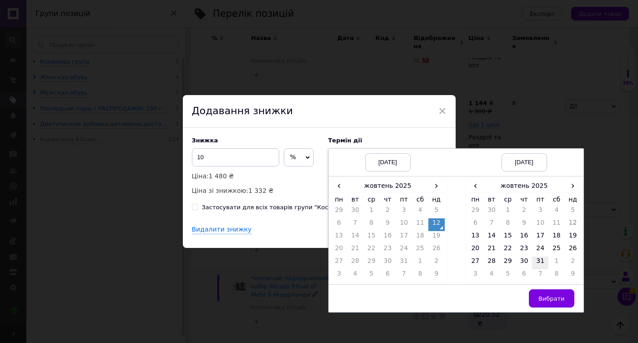
click at [538, 260] on td "31" at bounding box center [540, 262] width 16 height 13
click at [552, 302] on button "Вибрати" at bounding box center [551, 298] width 45 height 18
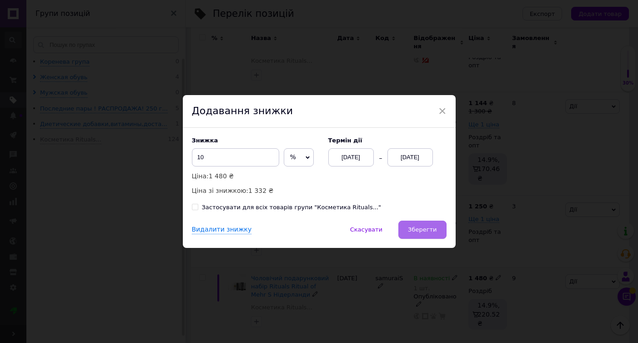
click at [425, 225] on button "Зберегти" at bounding box center [422, 229] width 48 height 18
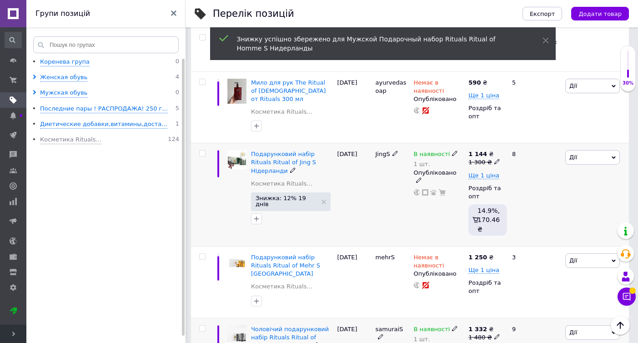
scroll to position [1195, 0]
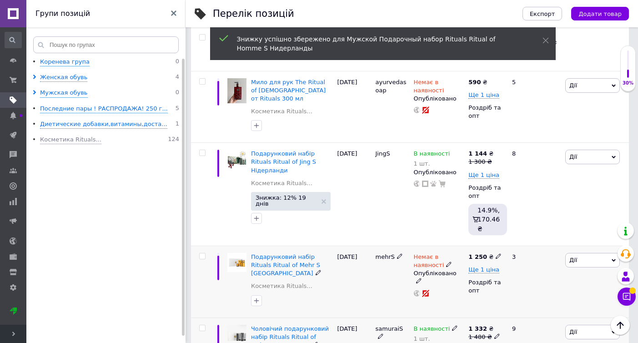
click at [446, 261] on icon at bounding box center [448, 263] width 5 height 5
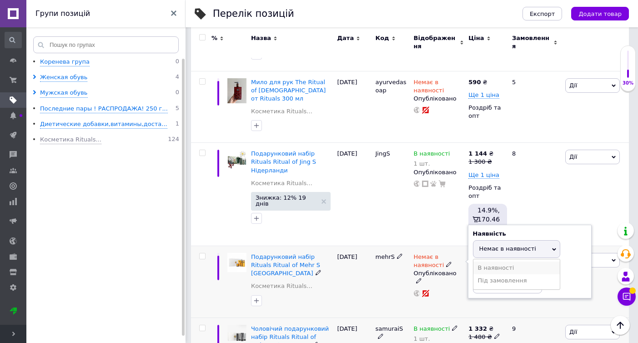
click at [503, 261] on li "В наявності" at bounding box center [516, 267] width 86 height 13
click at [503, 275] on input at bounding box center [507, 284] width 69 height 18
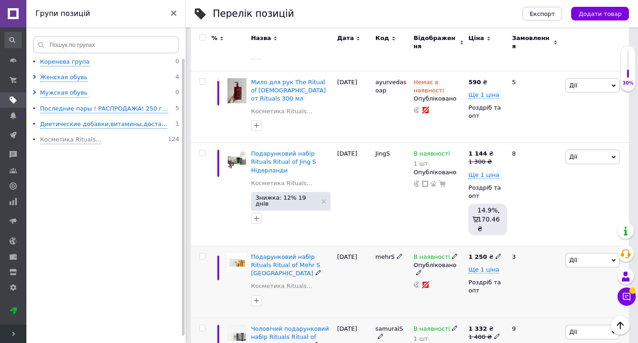
click at [592, 253] on span "Дії" at bounding box center [592, 260] width 55 height 15
click at [540, 310] on li "Знижка" at bounding box center [559, 316] width 120 height 13
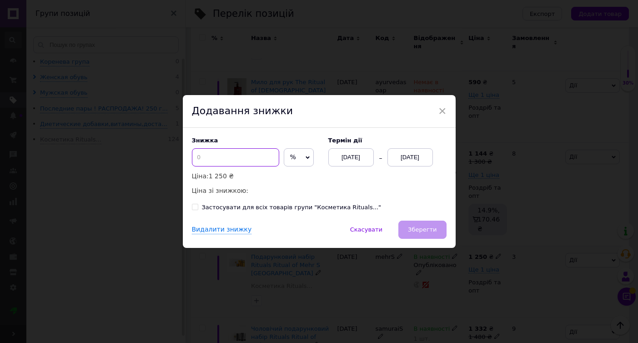
click at [237, 160] on input at bounding box center [235, 157] width 87 height 18
click at [441, 108] on span "×" at bounding box center [442, 110] width 8 height 15
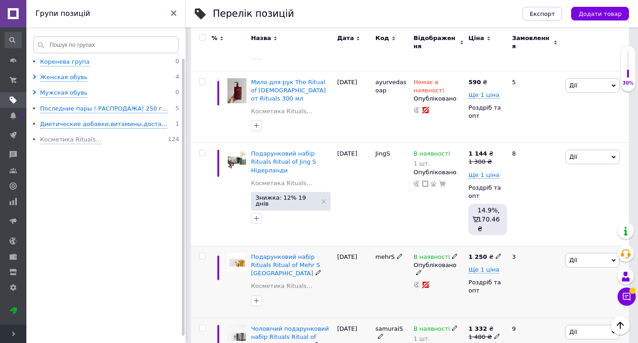
click at [495, 253] on icon at bounding box center [497, 255] width 5 height 5
type input "1"
type input "1390"
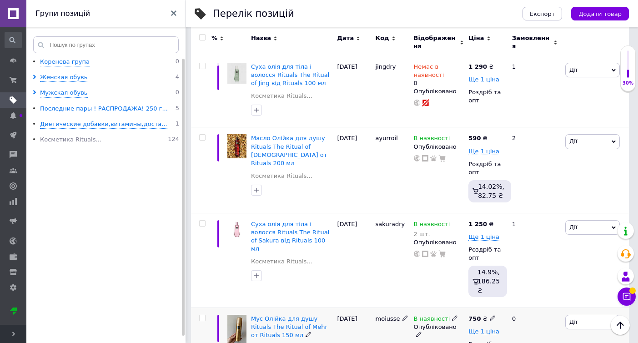
scroll to position [540, 0]
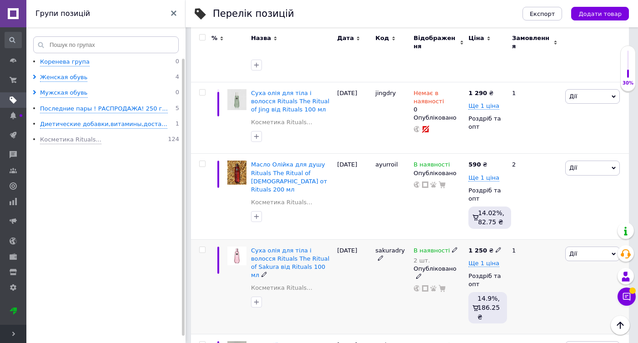
click at [452, 247] on icon at bounding box center [454, 249] width 5 height 5
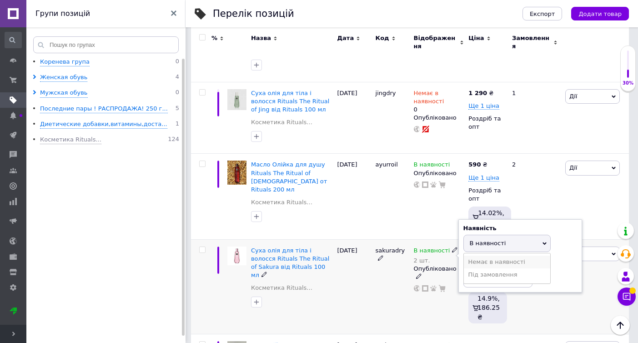
click at [493, 255] on li "Немає в наявності" at bounding box center [507, 261] width 86 height 13
click at [493, 269] on input "2" at bounding box center [497, 278] width 69 height 18
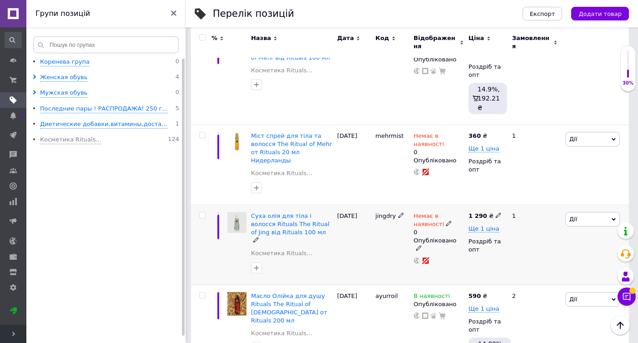
scroll to position [422, 0]
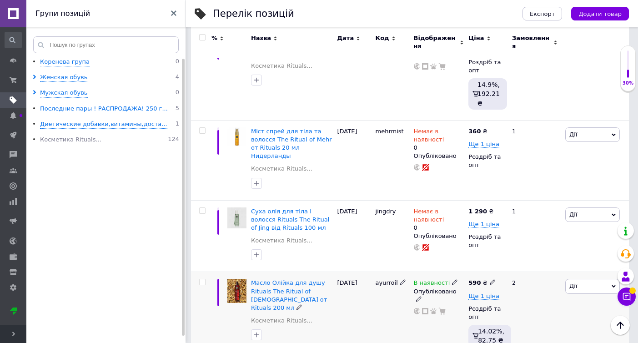
click at [453, 279] on icon at bounding box center [454, 281] width 5 height 5
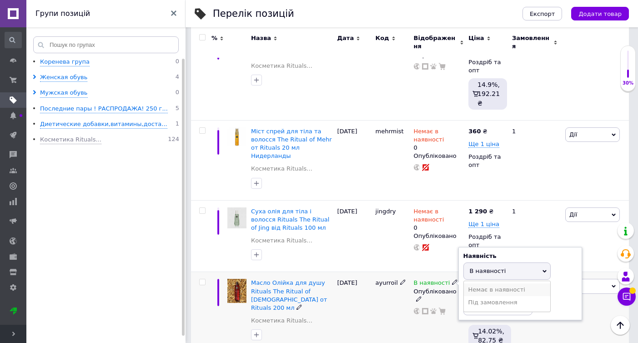
click at [508, 283] on li "Немає в наявності" at bounding box center [507, 289] width 86 height 13
click at [508, 297] on input at bounding box center [497, 306] width 69 height 18
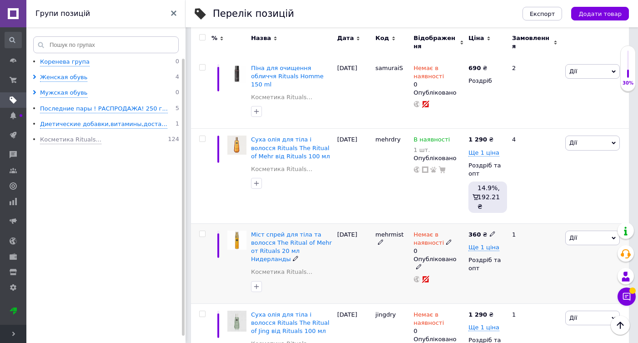
scroll to position [296, 0]
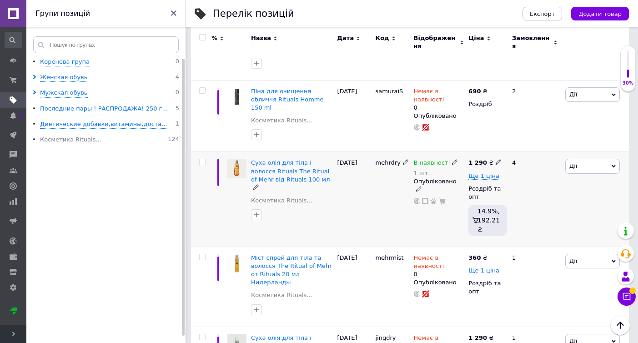
click at [452, 160] on use at bounding box center [454, 162] width 5 height 5
click at [479, 168] on li "Немає в наявності" at bounding box center [507, 174] width 86 height 13
click at [488, 182] on input "1" at bounding box center [497, 191] width 69 height 18
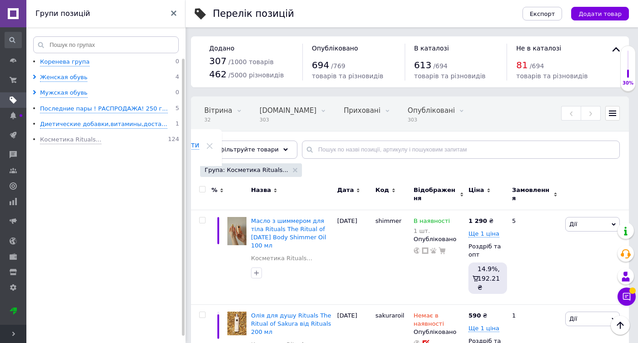
scroll to position [0, 0]
click at [588, 220] on span "Дії" at bounding box center [592, 224] width 55 height 15
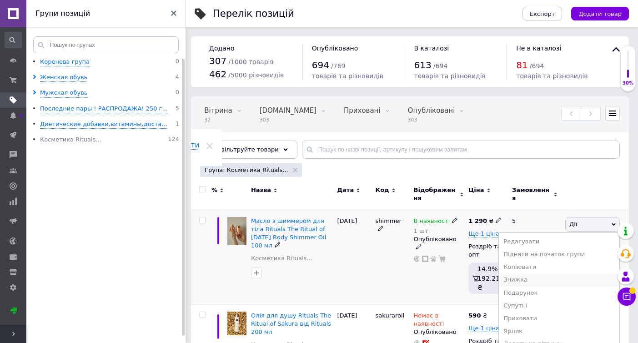
click at [529, 277] on li "Знижка" at bounding box center [559, 279] width 120 height 13
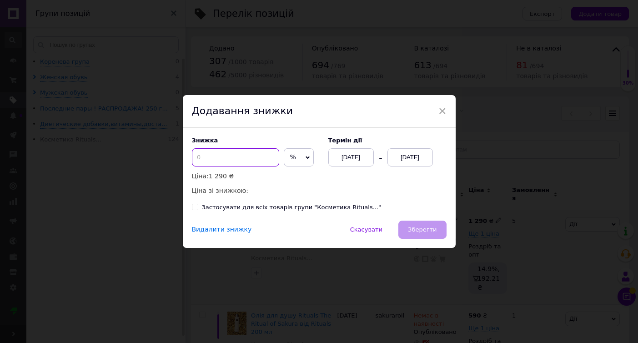
click at [217, 157] on input at bounding box center [235, 157] width 87 height 18
type input "10"
click at [405, 154] on div "[DATE]" at bounding box center [409, 157] width 45 height 18
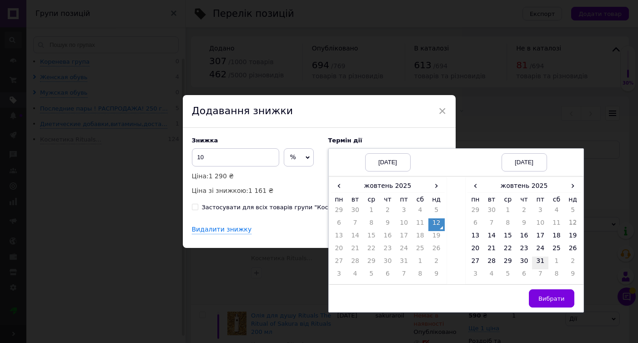
click at [534, 262] on td "31" at bounding box center [540, 262] width 16 height 13
click at [544, 309] on td "Вибрати" at bounding box center [524, 299] width 118 height 28
click at [544, 298] on span "Вибрати" at bounding box center [551, 298] width 26 height 7
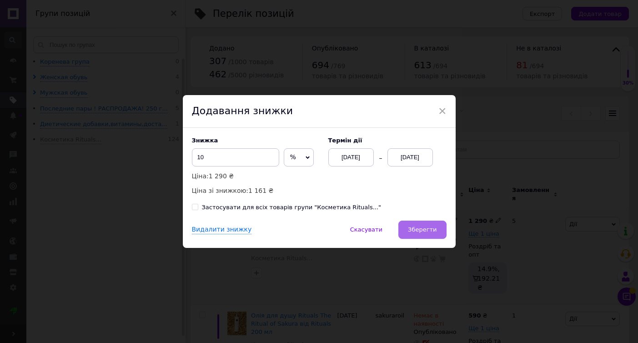
click at [426, 226] on span "Зберегти" at bounding box center [422, 229] width 29 height 7
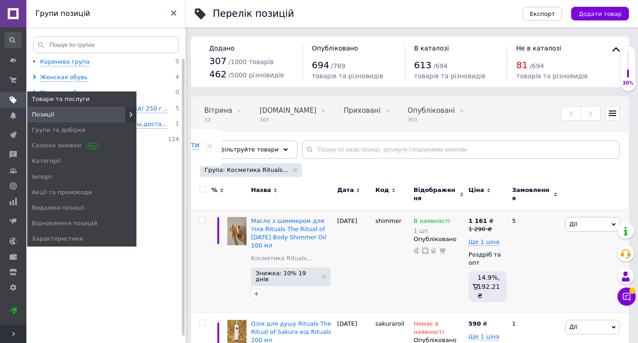
click at [18, 99] on span at bounding box center [13, 100] width 26 height 8
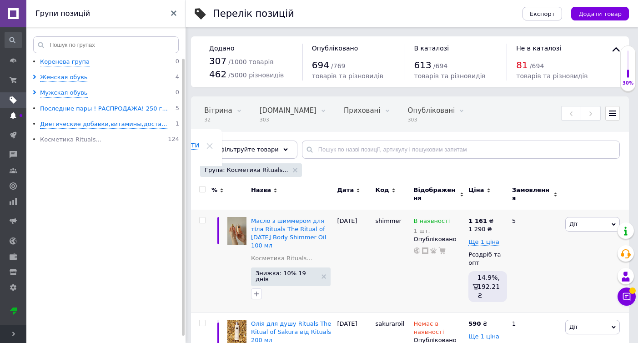
click at [16, 112] on icon at bounding box center [13, 115] width 7 height 7
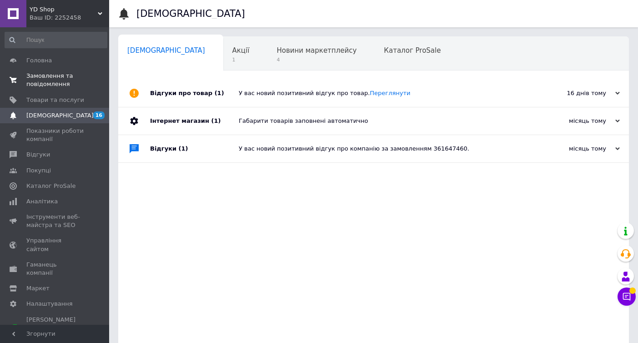
click at [63, 82] on span "Замовлення та повідомлення" at bounding box center [55, 80] width 58 height 16
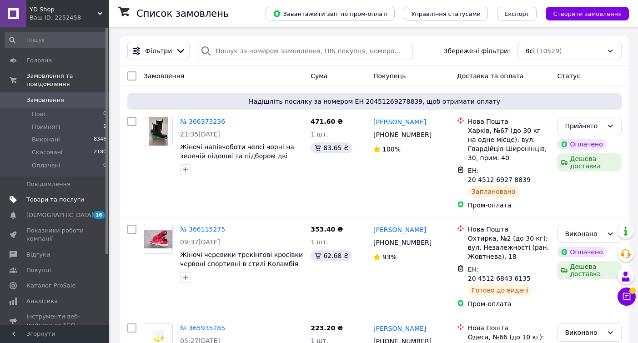
click at [55, 203] on link "Товари та послуги" at bounding box center [56, 199] width 112 height 15
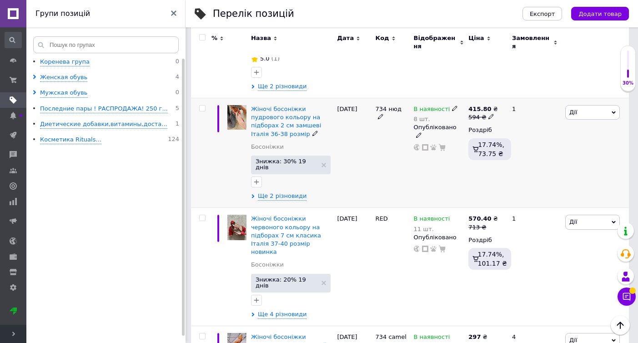
scroll to position [3660, 0]
